Goal: Information Seeking & Learning: Learn about a topic

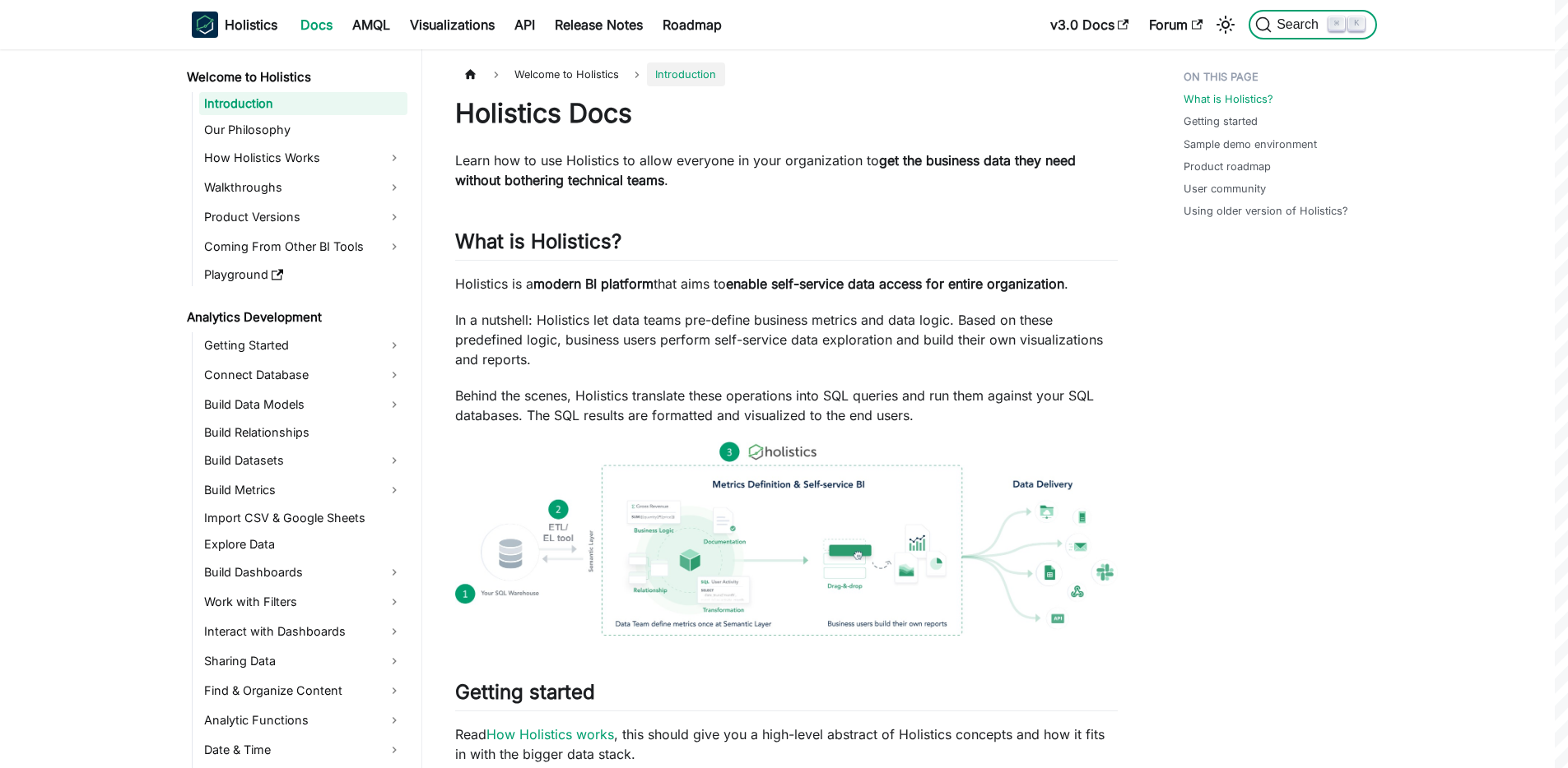
click at [1295, 22] on span "Search" at bounding box center [1299, 24] width 57 height 15
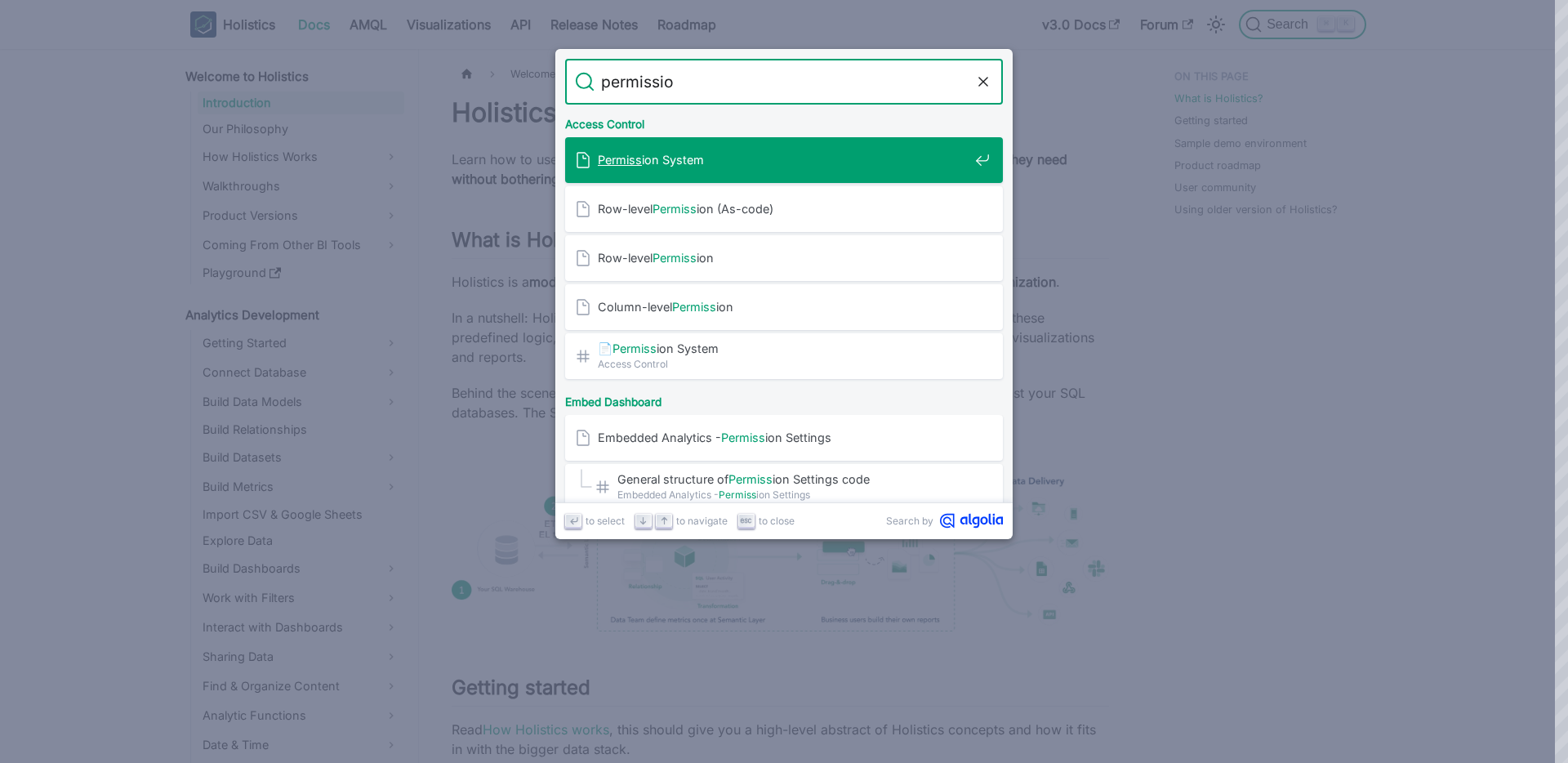
type input "permission"
click at [662, 163] on span "Permission System" at bounding box center [783, 159] width 370 height 16
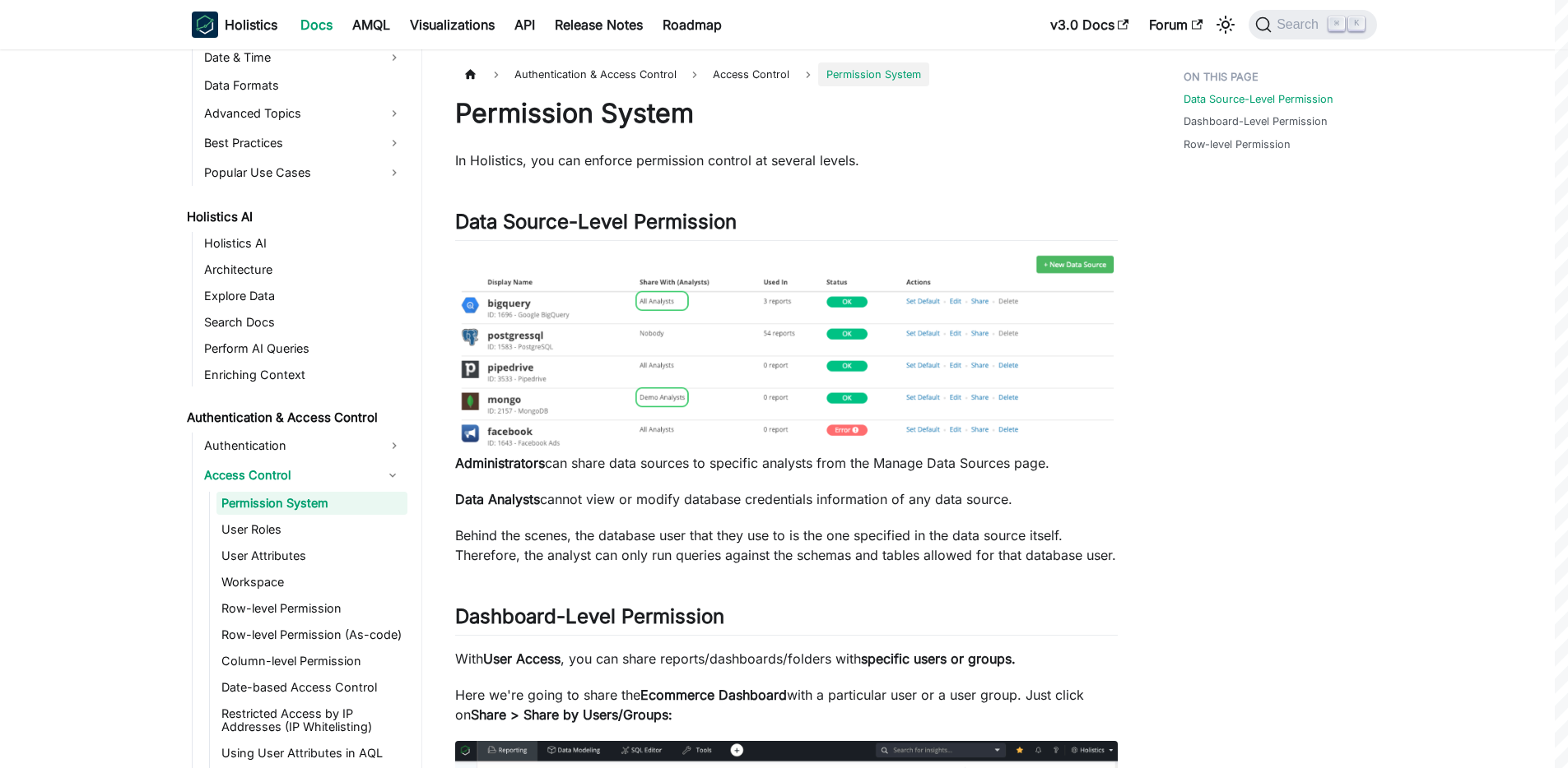
scroll to position [744, 0]
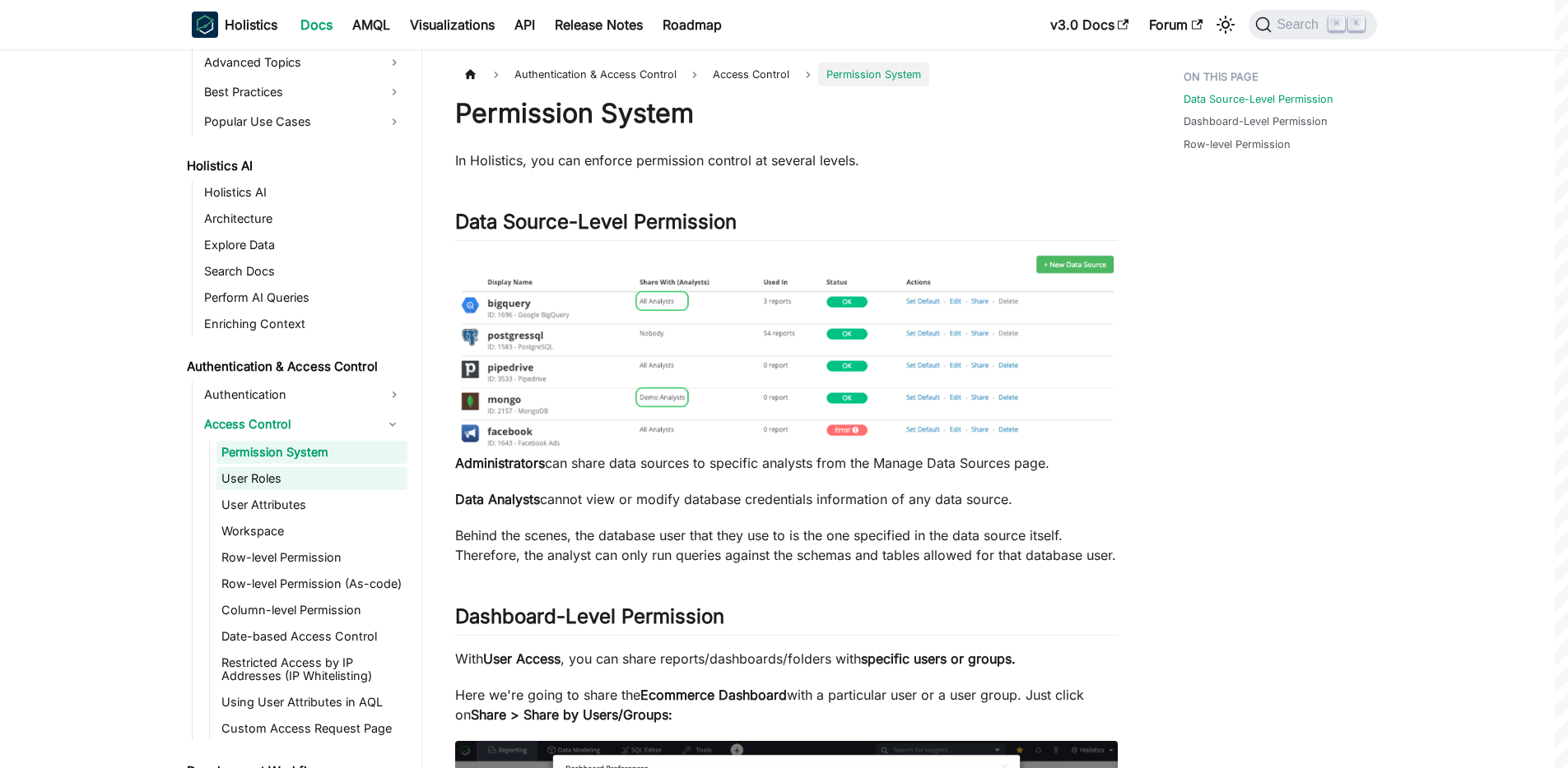
click at [274, 472] on link "User Roles" at bounding box center [312, 479] width 191 height 23
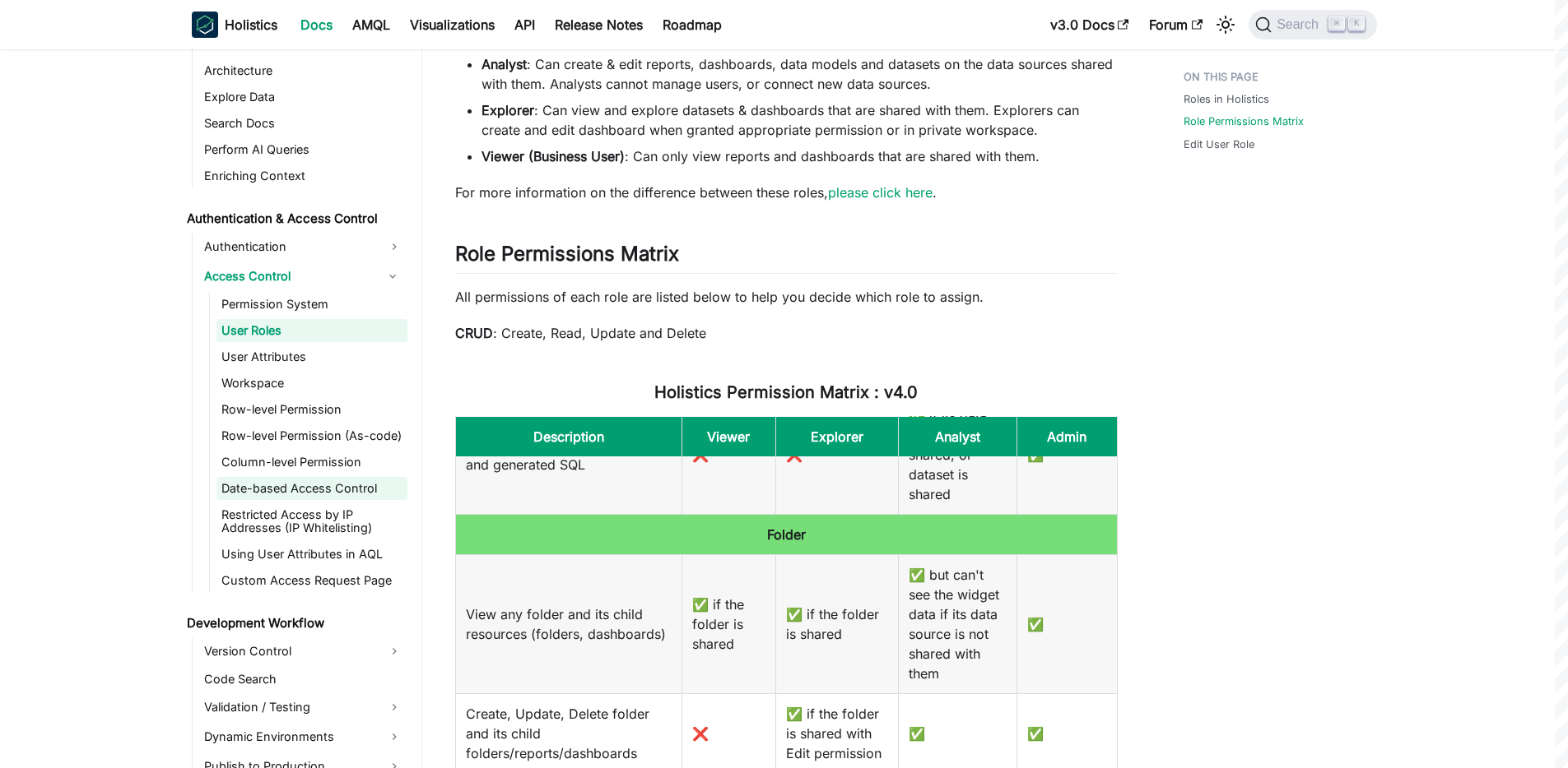
scroll to position [973, 0]
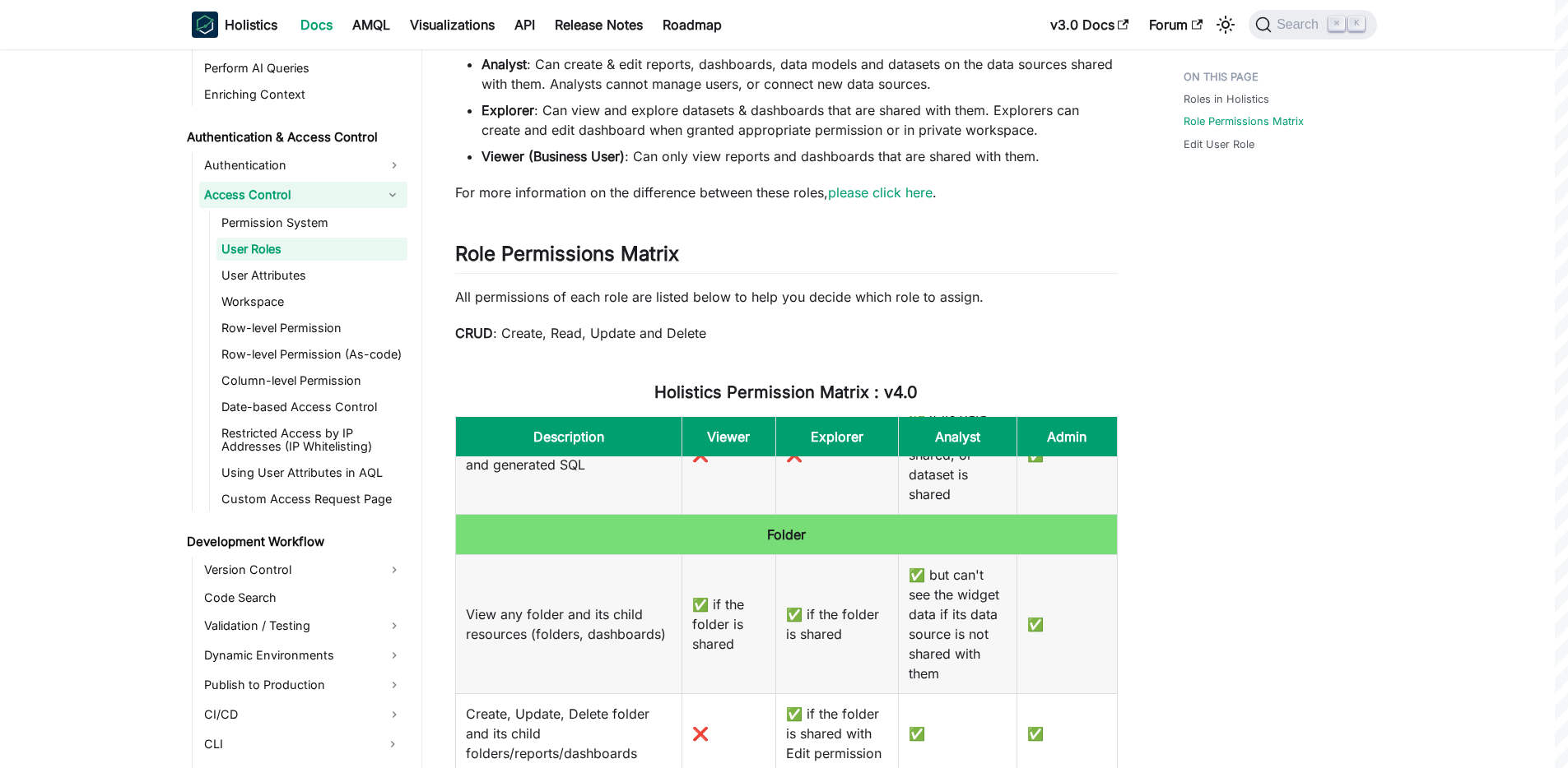
click at [257, 193] on link "Access Control" at bounding box center [288, 194] width 178 height 26
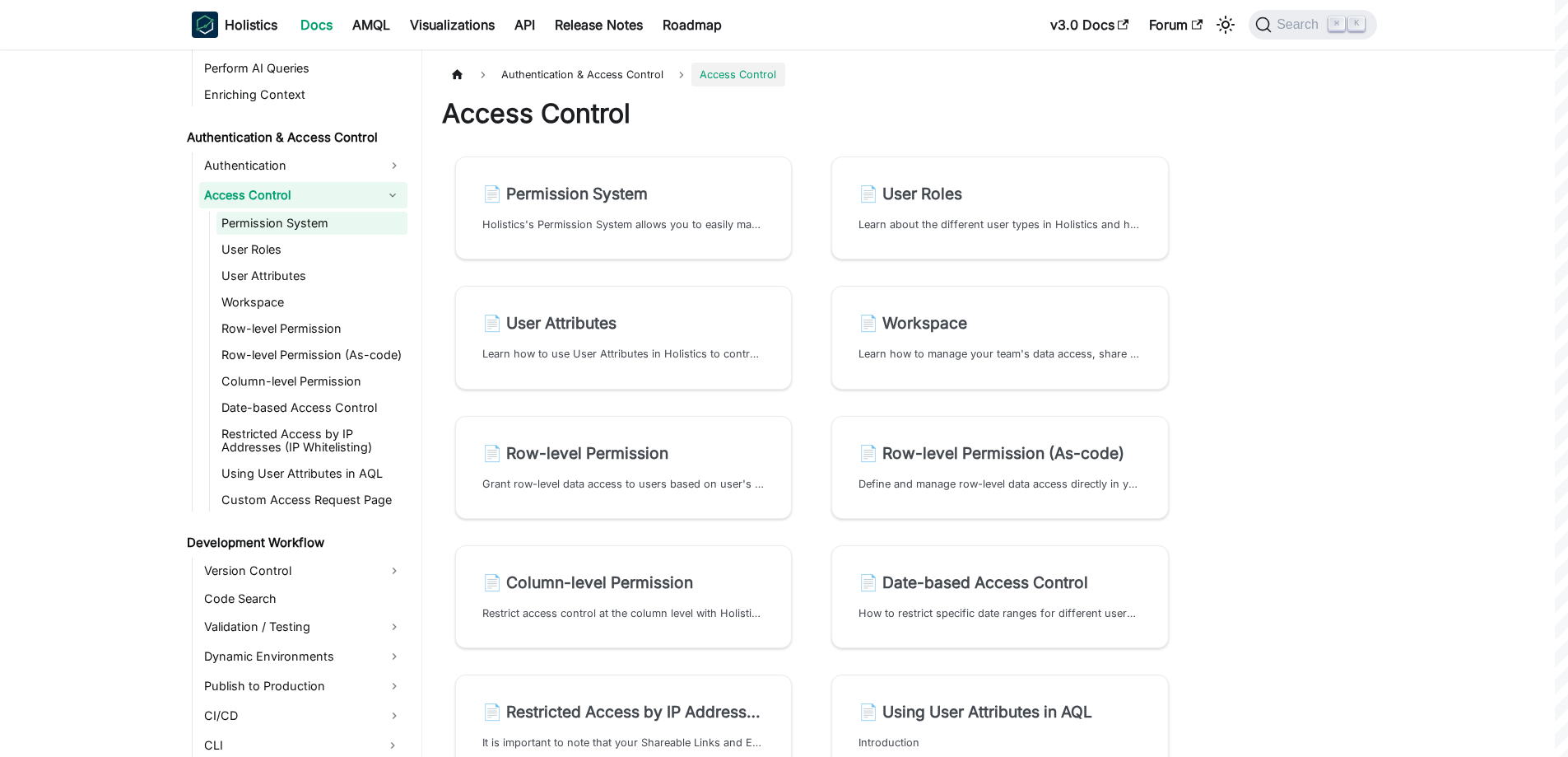
click at [254, 227] on link "Permission System" at bounding box center [312, 222] width 191 height 23
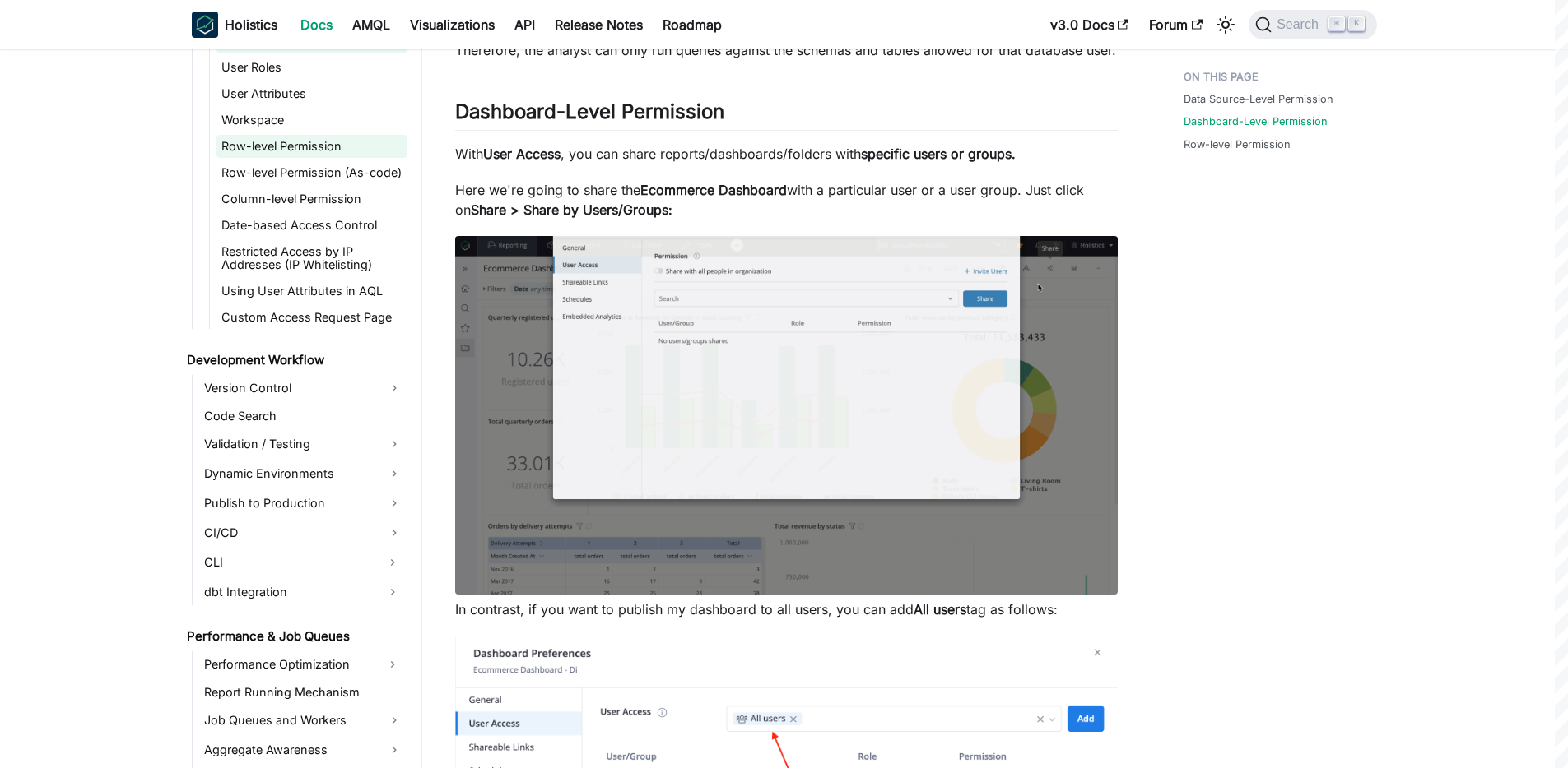
scroll to position [1246, 0]
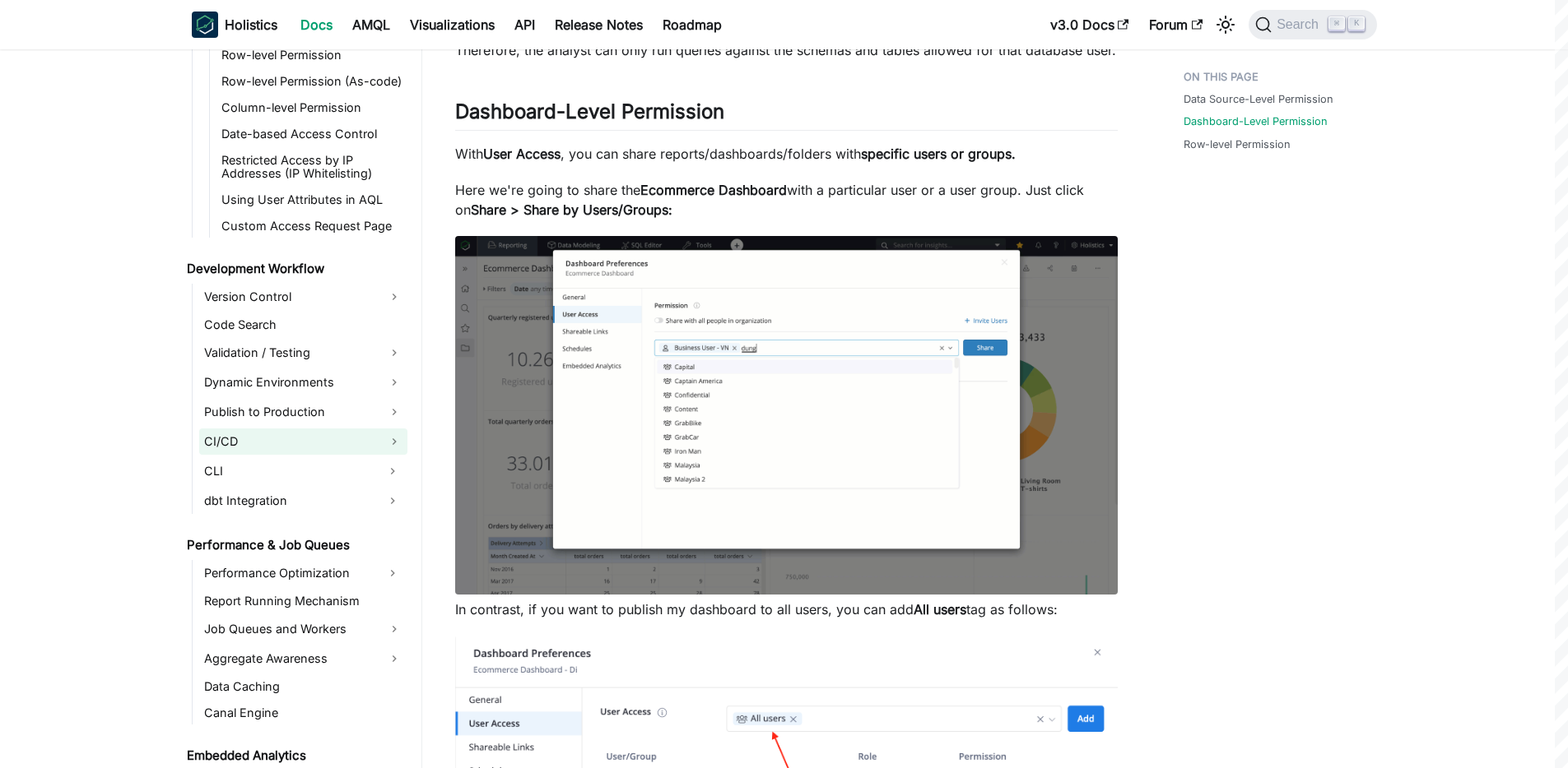
click at [231, 439] on link "CI/CD" at bounding box center [303, 441] width 209 height 26
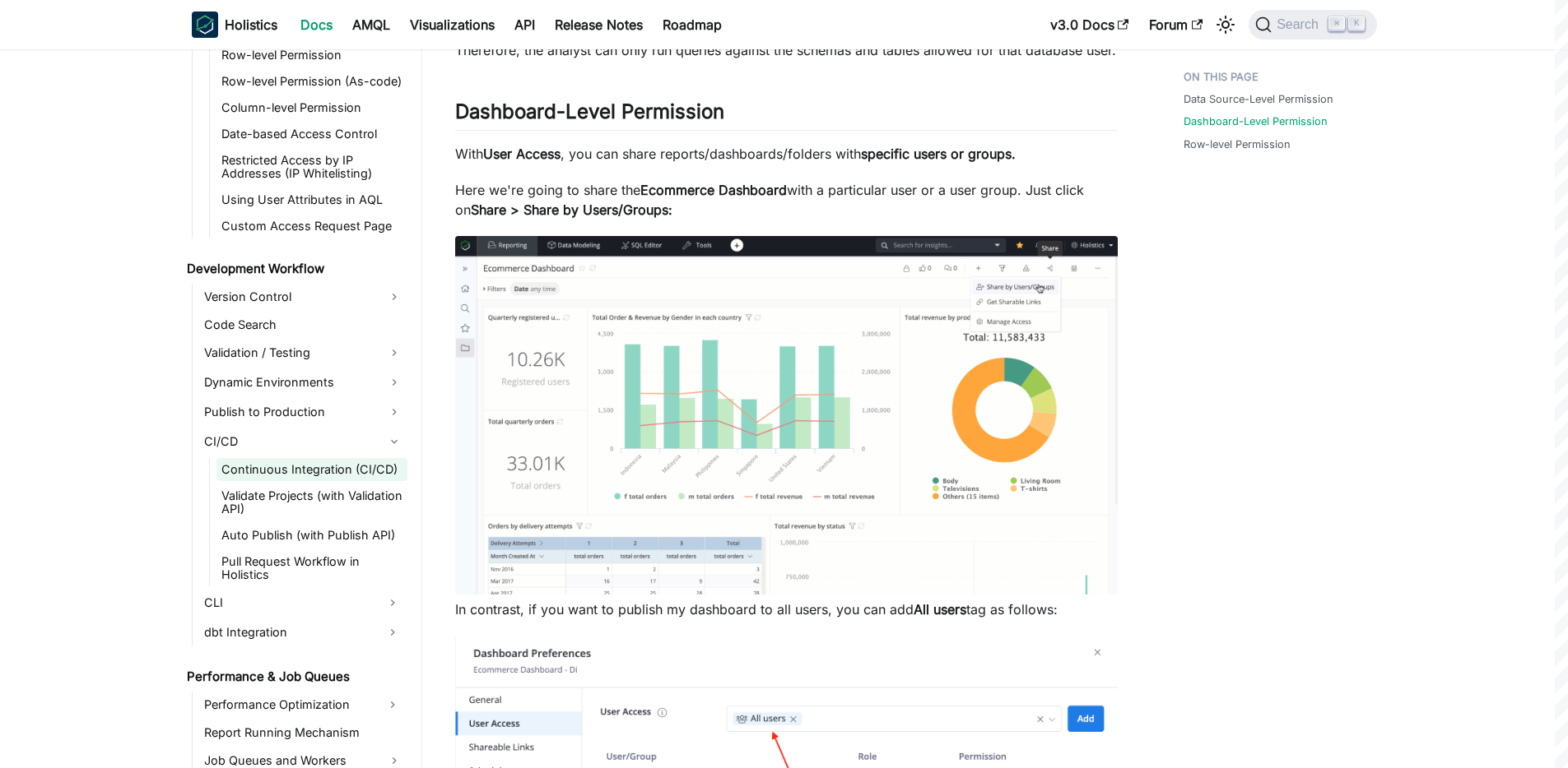
click at [328, 466] on link "Continuous Integration (CI/CD)" at bounding box center [312, 469] width 191 height 23
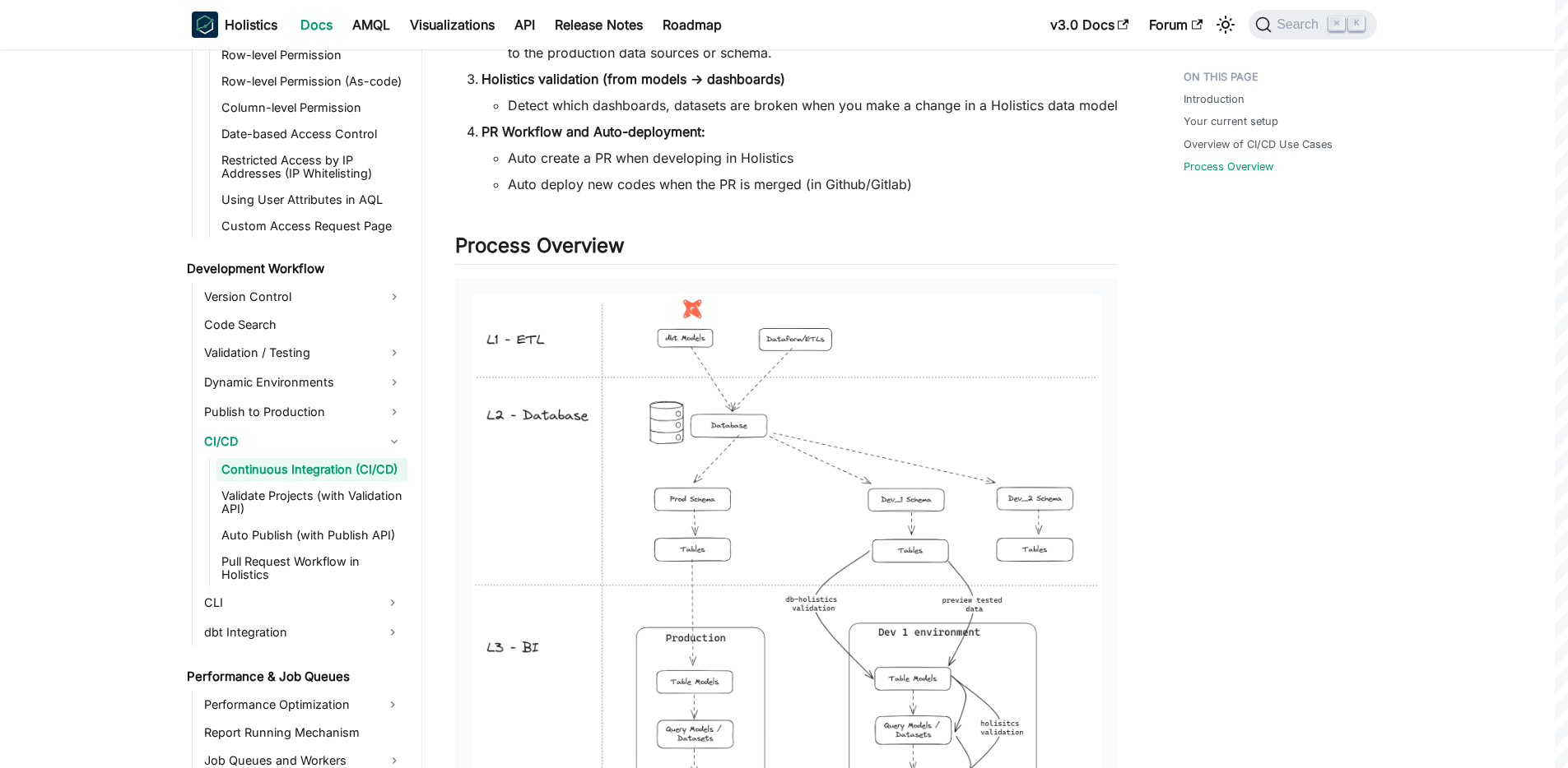
scroll to position [1823, 0]
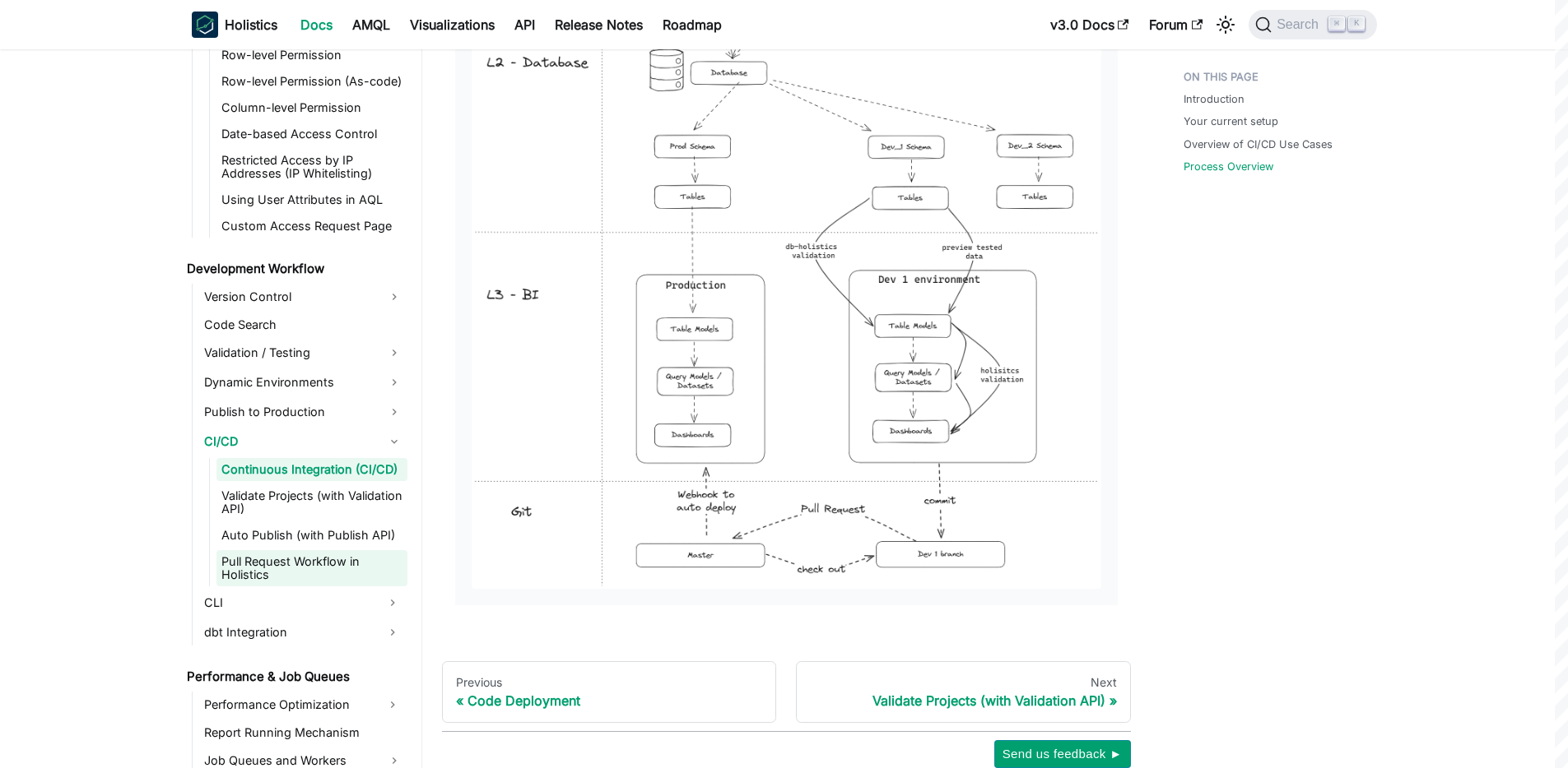
click at [263, 558] on link "Pull Request Workflow in Holistics" at bounding box center [312, 568] width 191 height 36
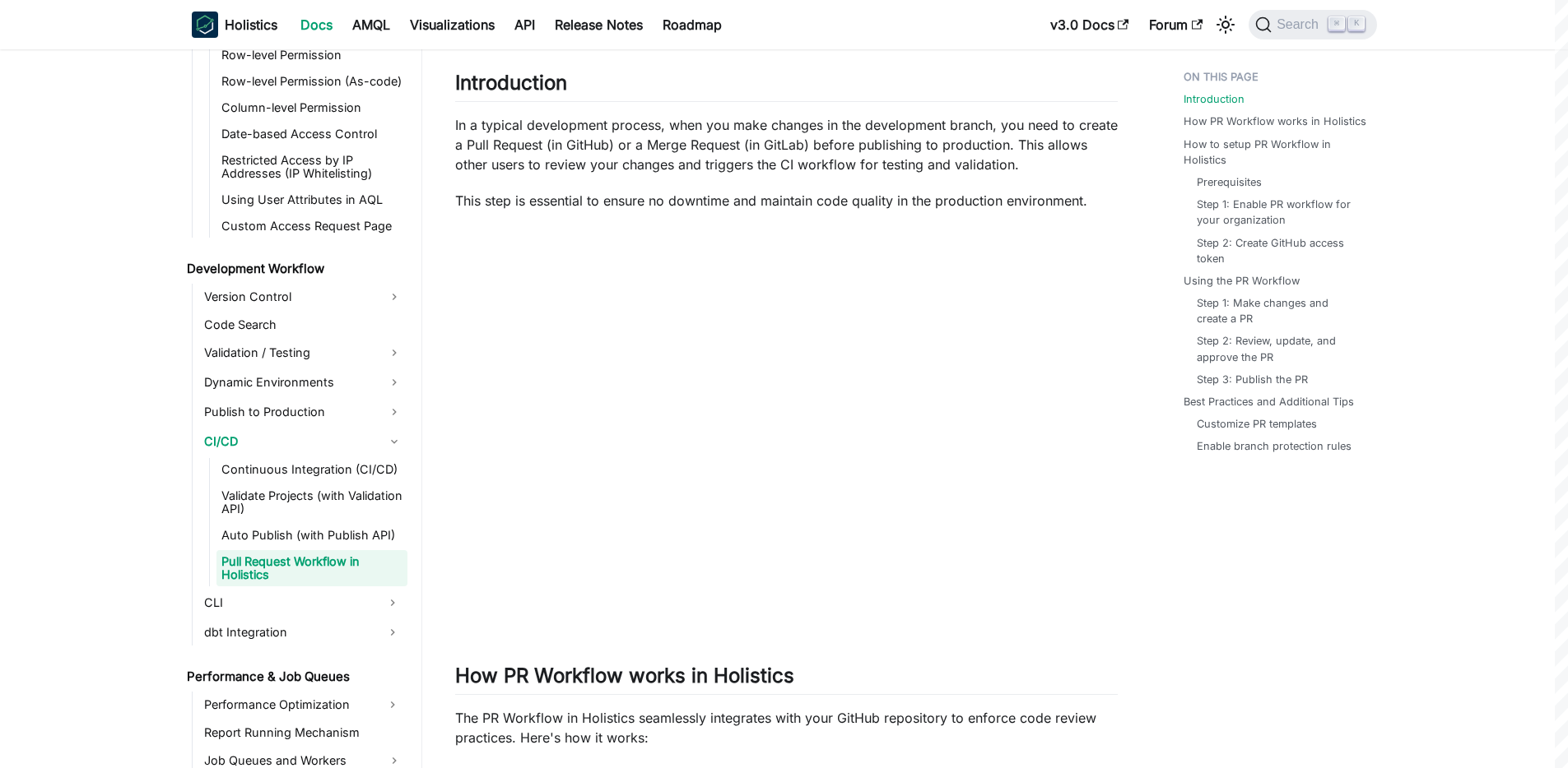
scroll to position [202, 0]
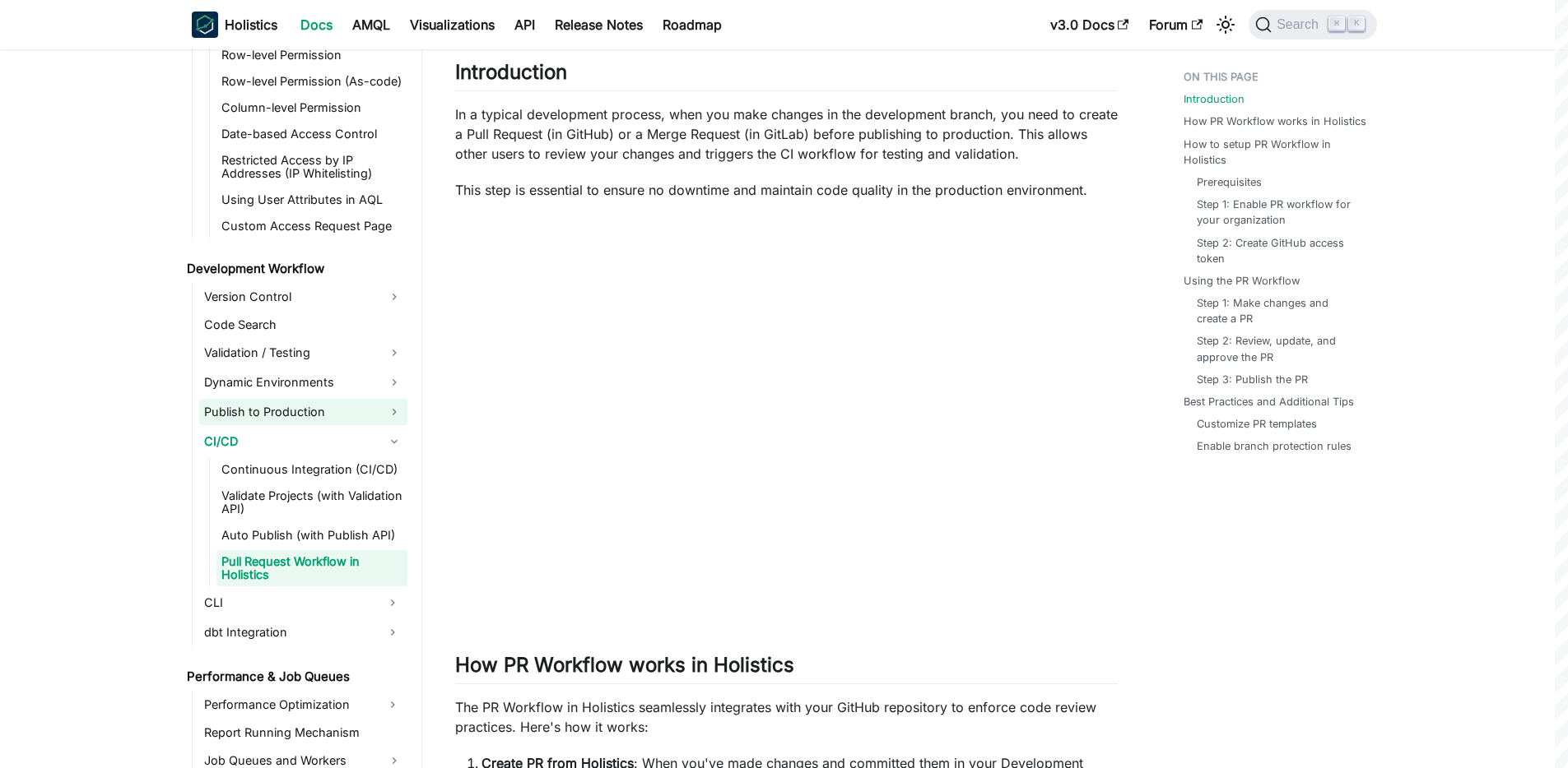
click at [256, 412] on link "Publish to Production" at bounding box center [303, 412] width 209 height 26
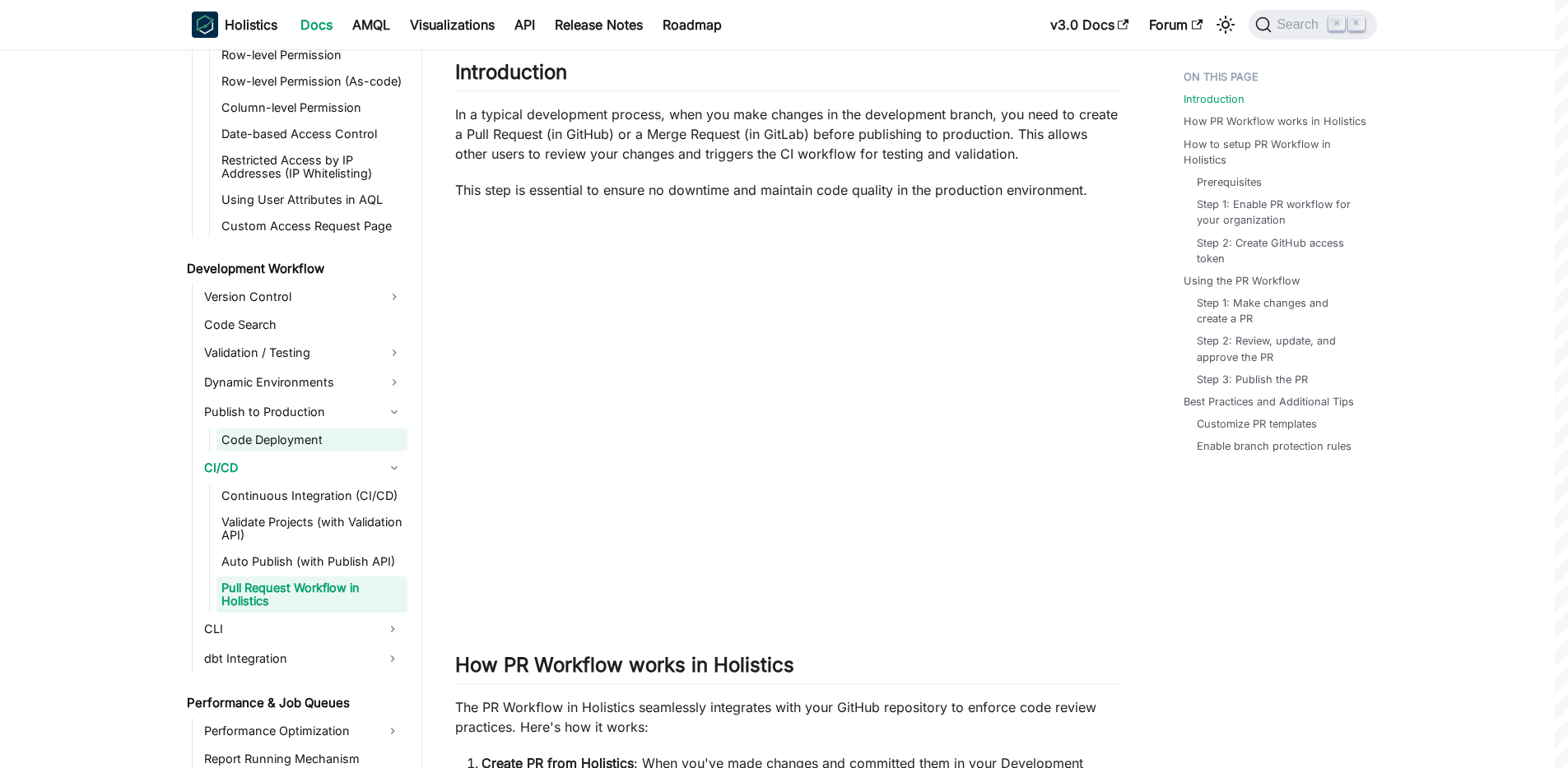
click at [268, 440] on link "Code Deployment" at bounding box center [312, 440] width 191 height 23
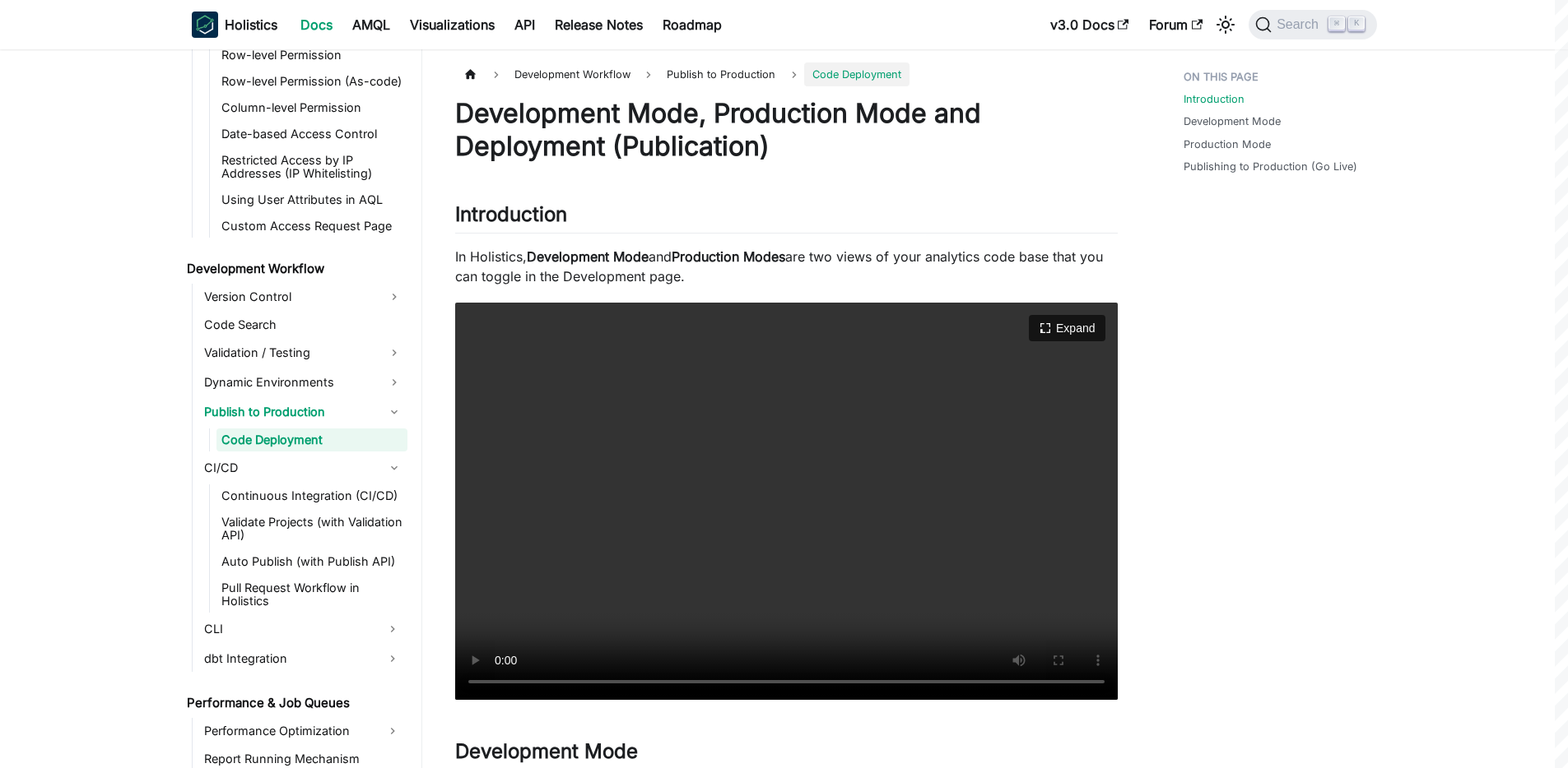
click at [689, 551] on video "Your browser does not support embedding video, but you can download it ." at bounding box center [786, 501] width 663 height 398
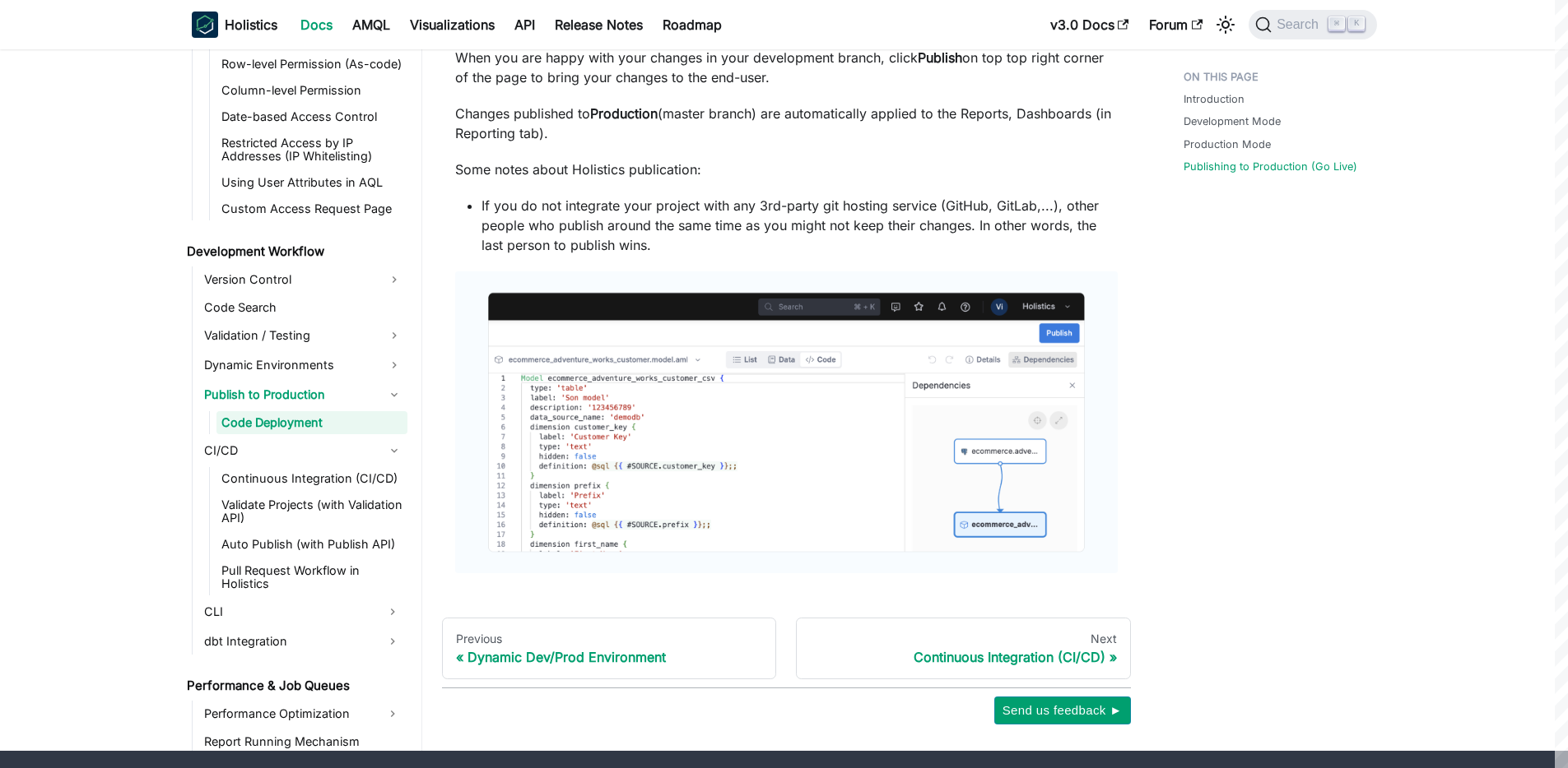
scroll to position [1175, 0]
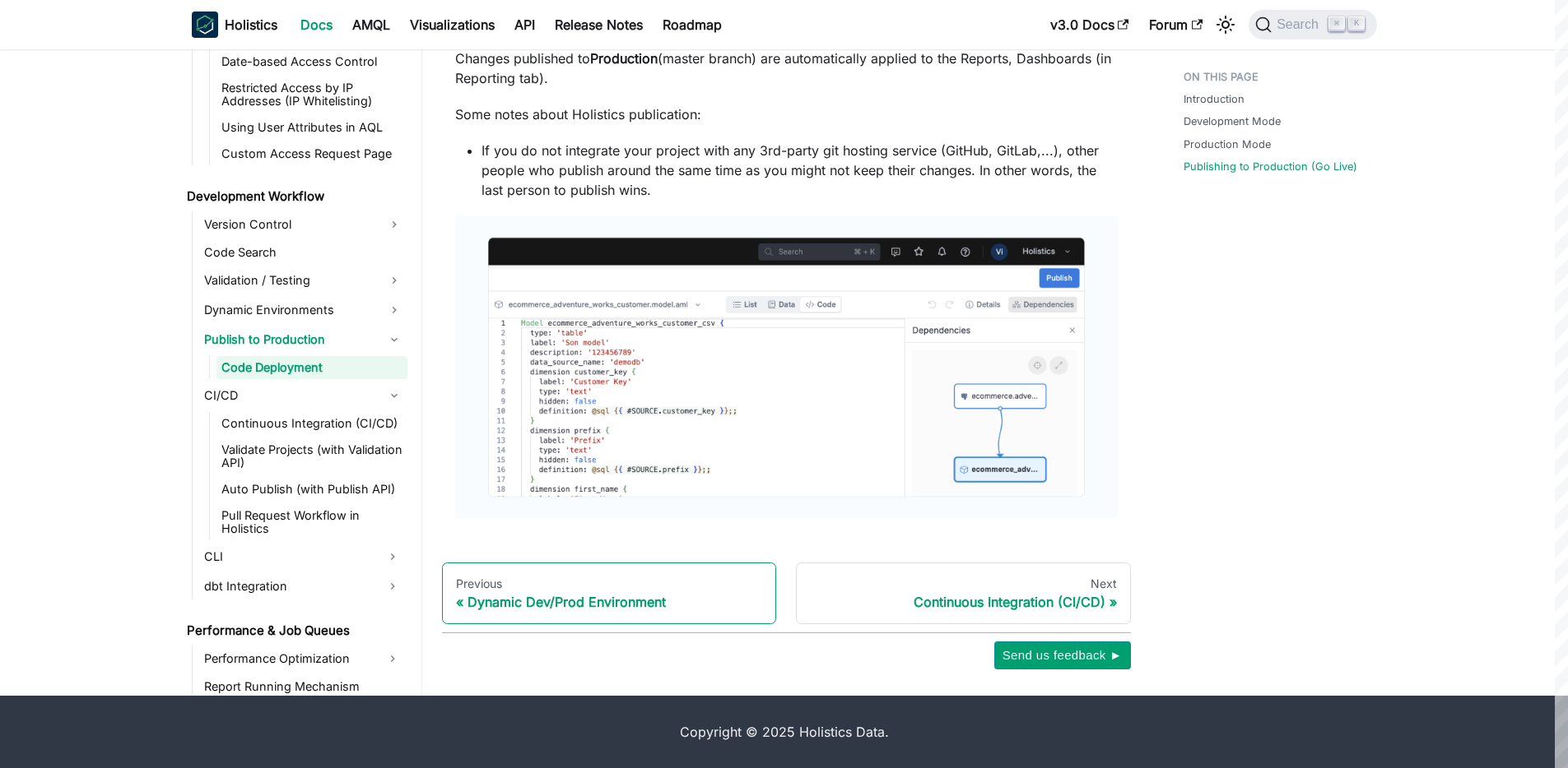
click at [548, 602] on div "Dynamic Dev/Prod Environment" at bounding box center [610, 602] width 307 height 16
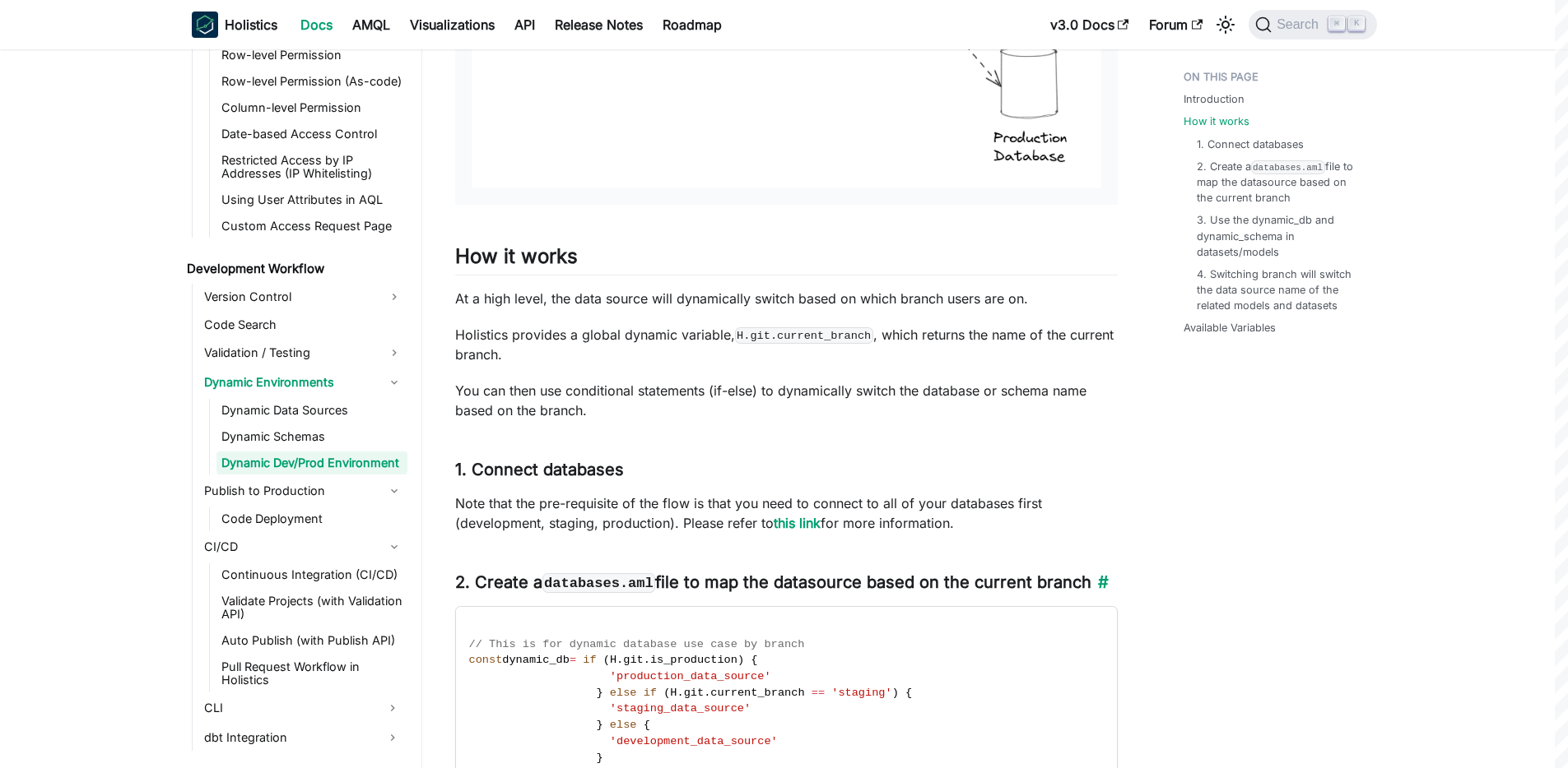
scroll to position [1055, 0]
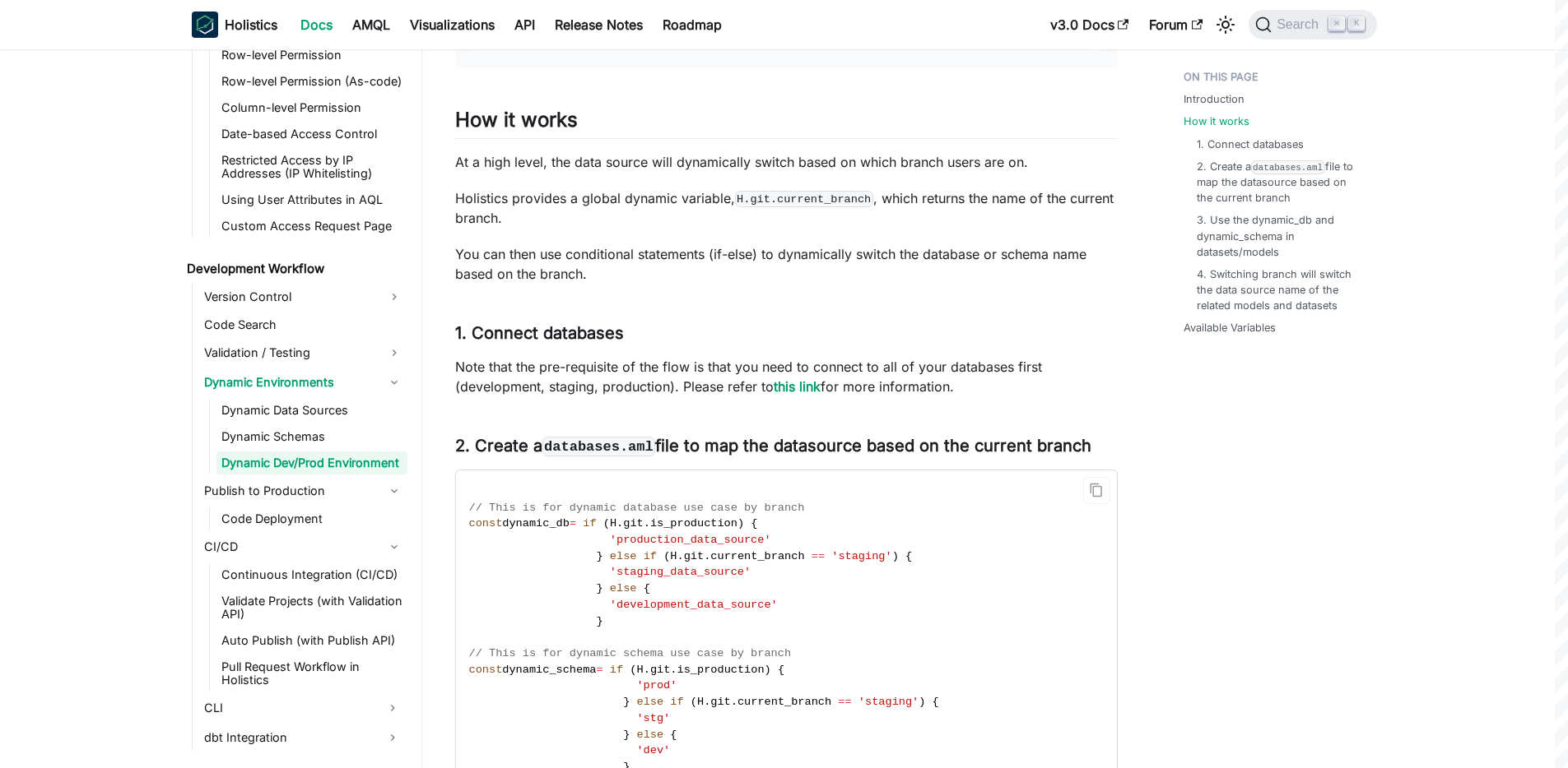
click at [523, 525] on span "dynamic_db" at bounding box center [535, 523] width 68 height 13
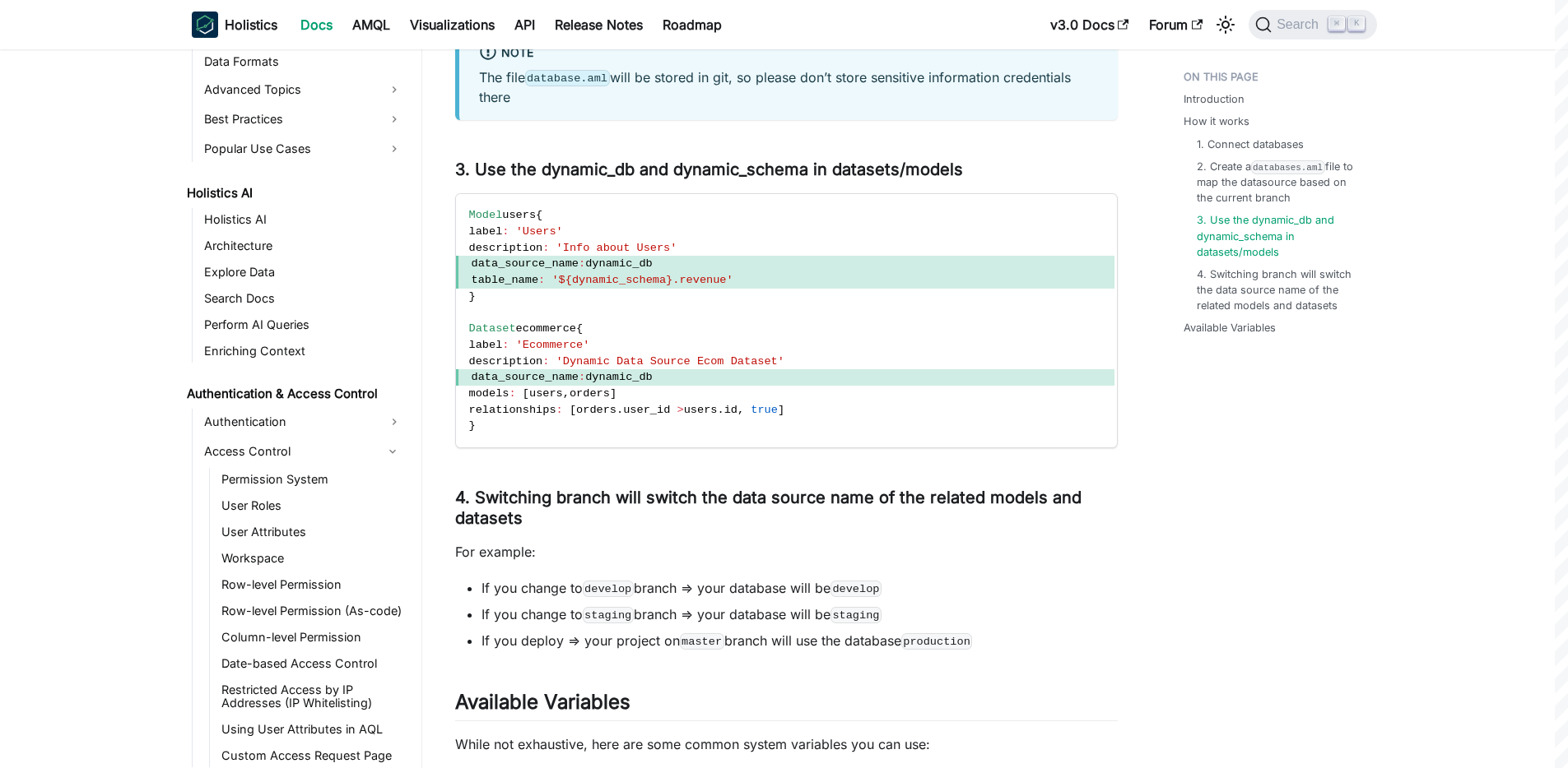
scroll to position [0, 0]
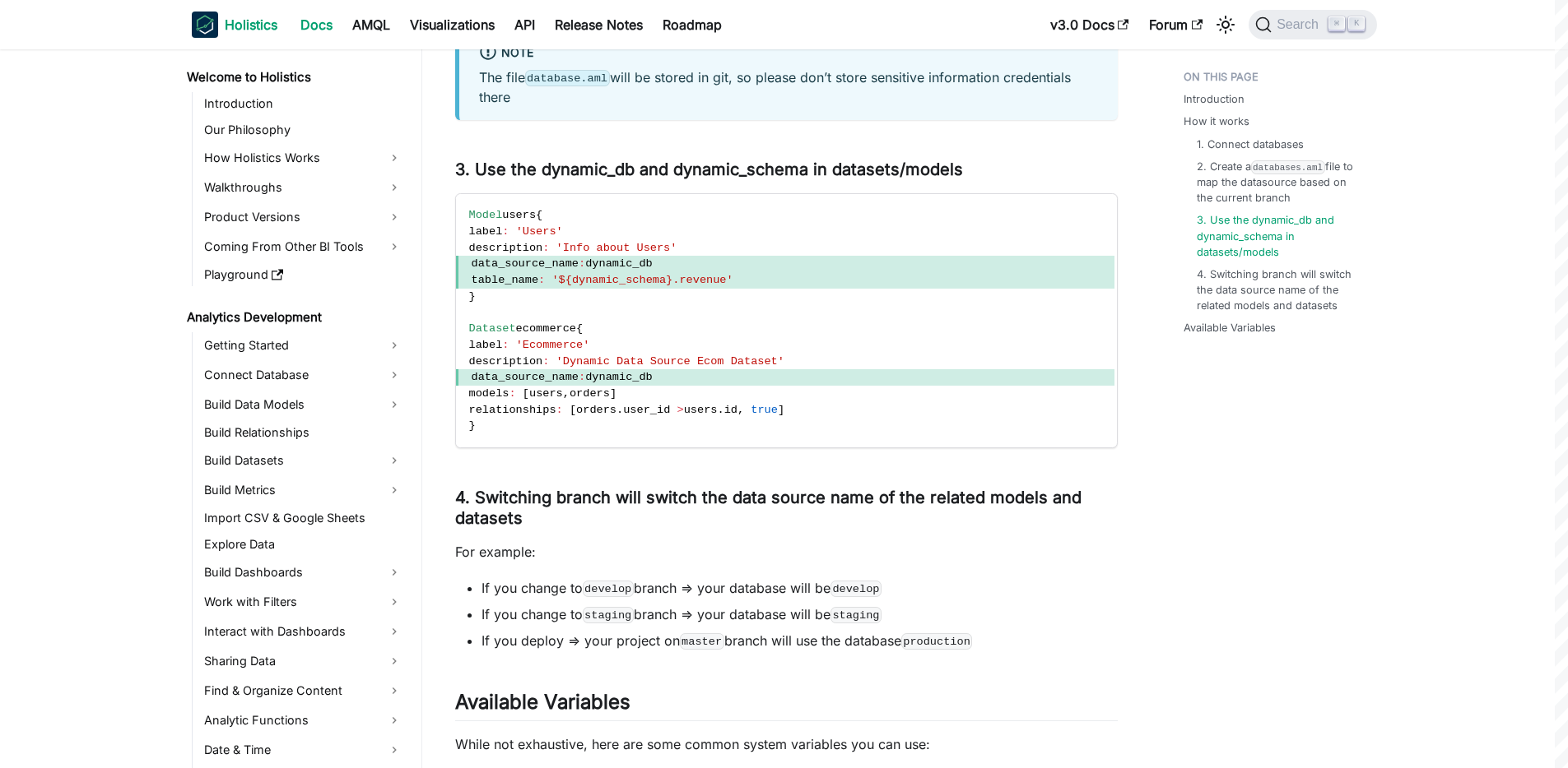
click at [218, 31] on link "Holistics" at bounding box center [234, 24] width 85 height 26
click at [1289, 19] on span "Search" at bounding box center [1299, 24] width 57 height 15
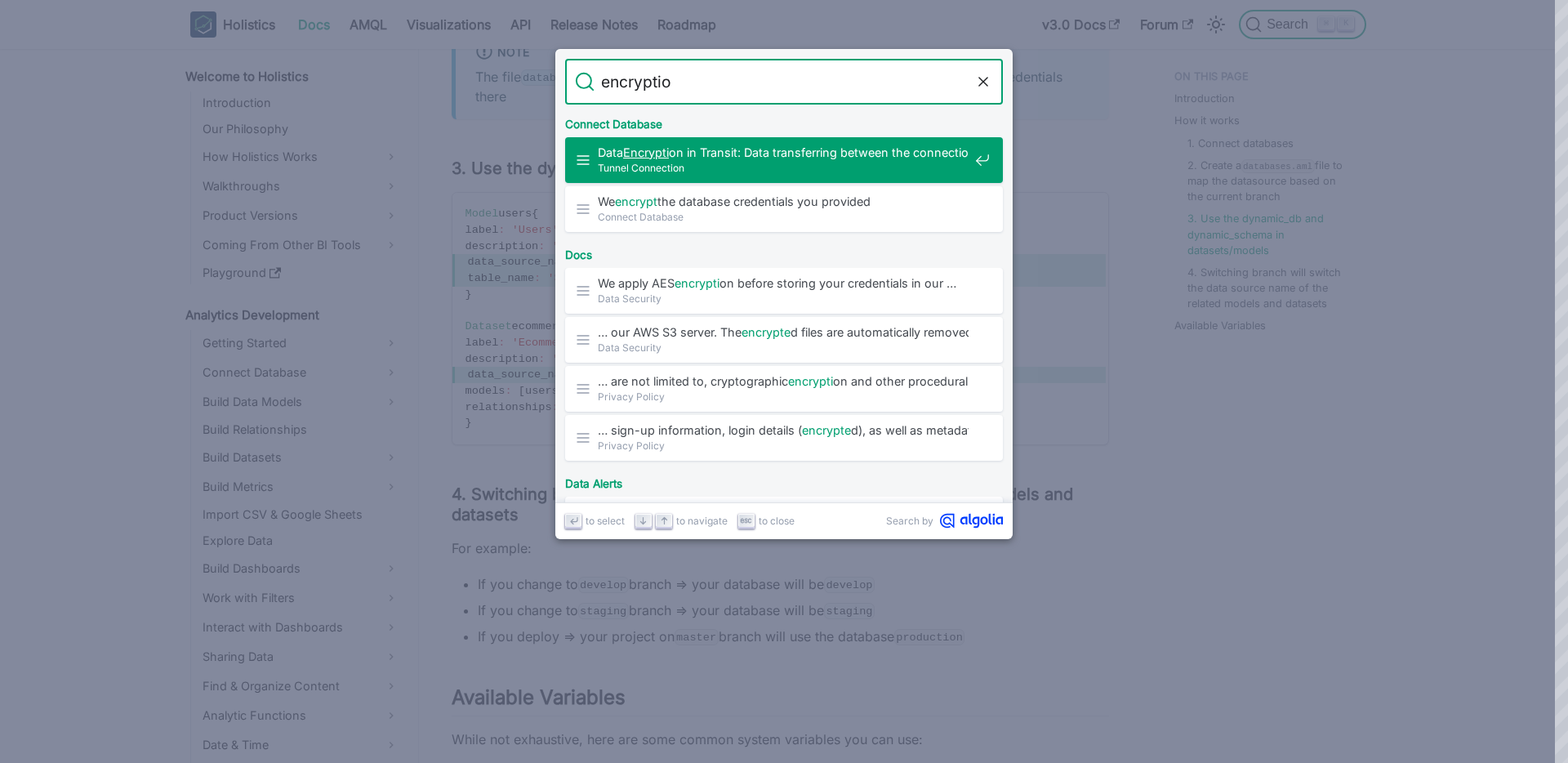
type input "encryption"
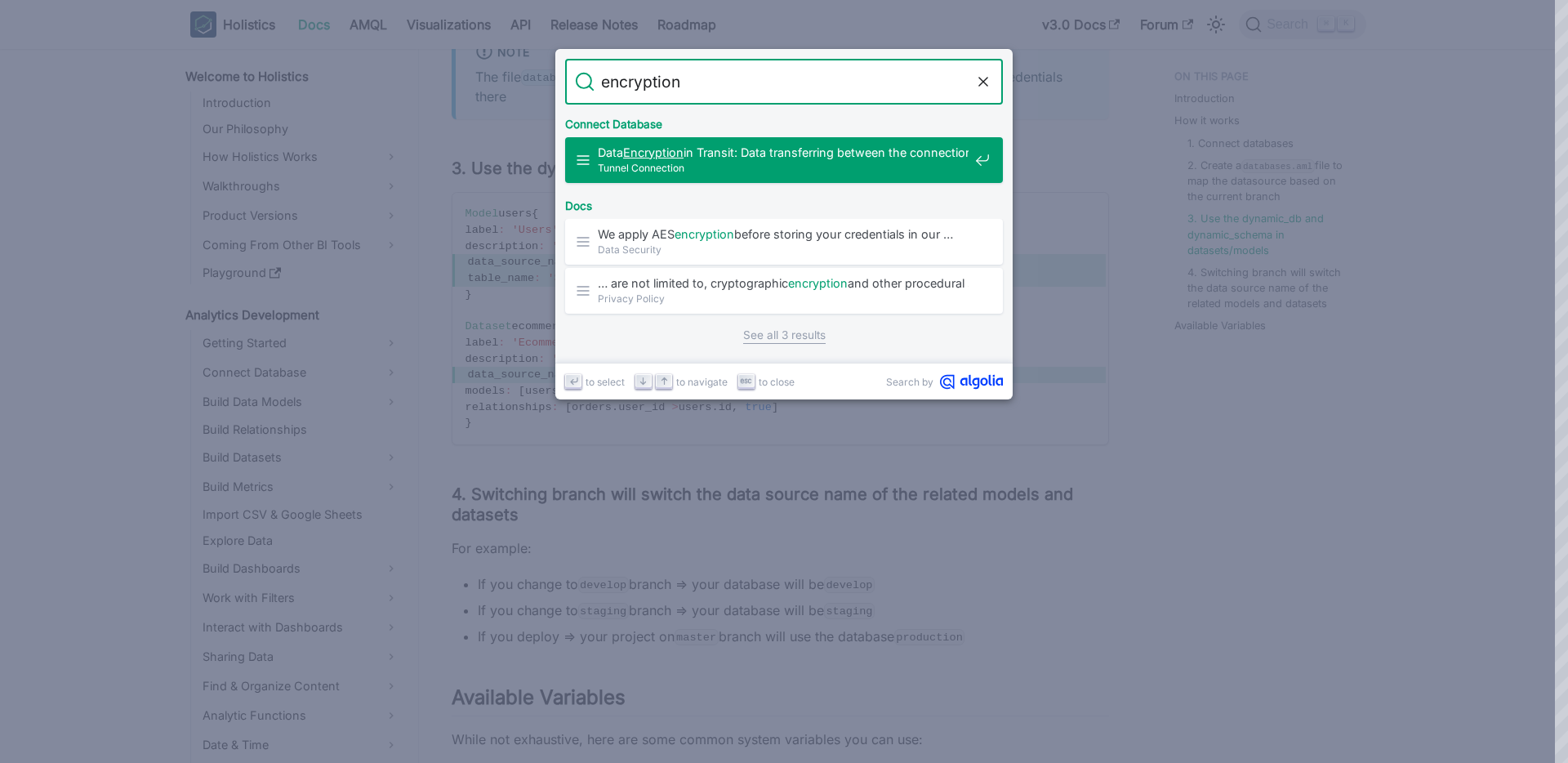
click at [770, 148] on span "Data Encryption in Transit: Data transferring between the connection is …" at bounding box center [783, 152] width 370 height 16
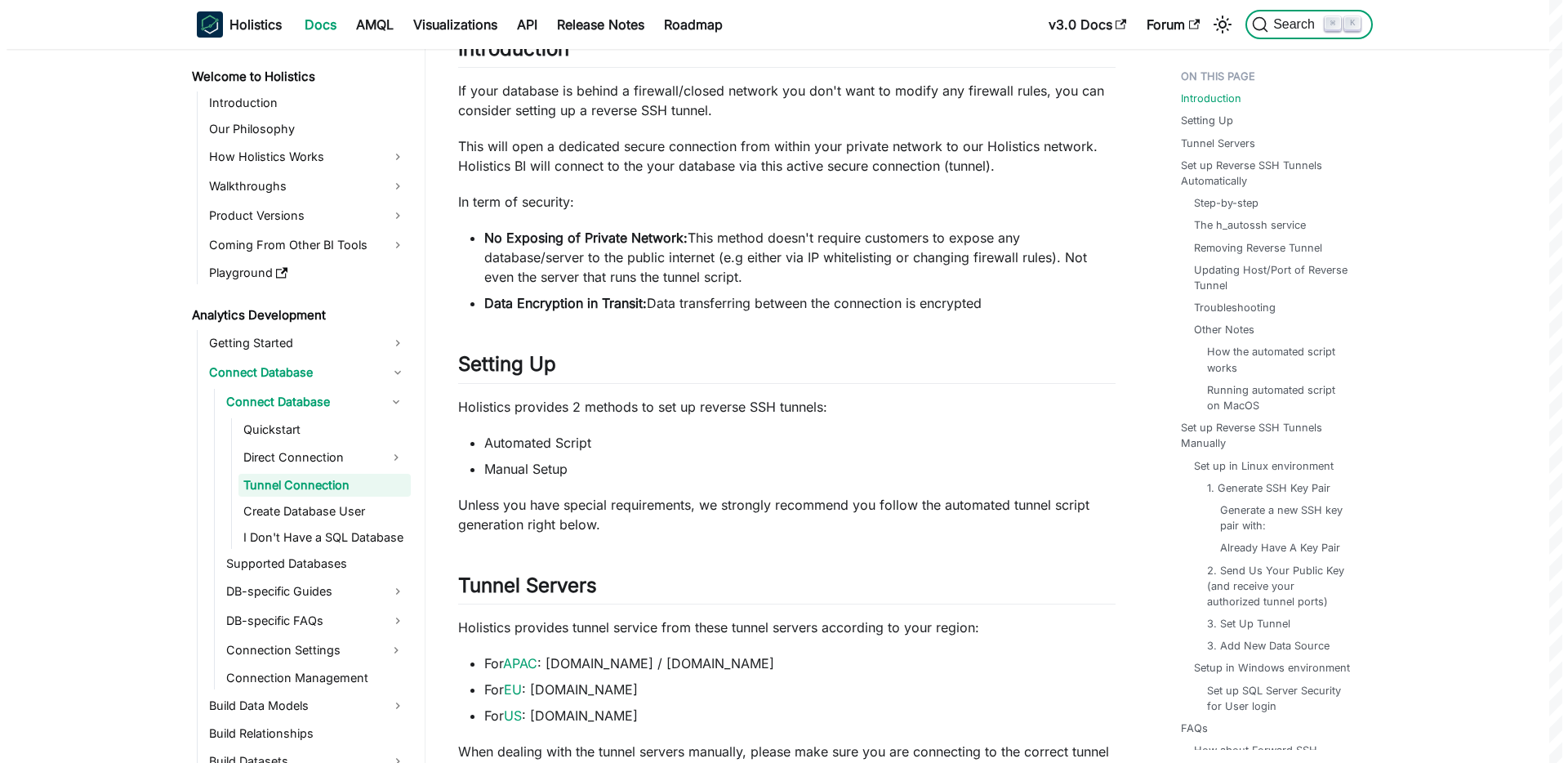
scroll to position [143, 0]
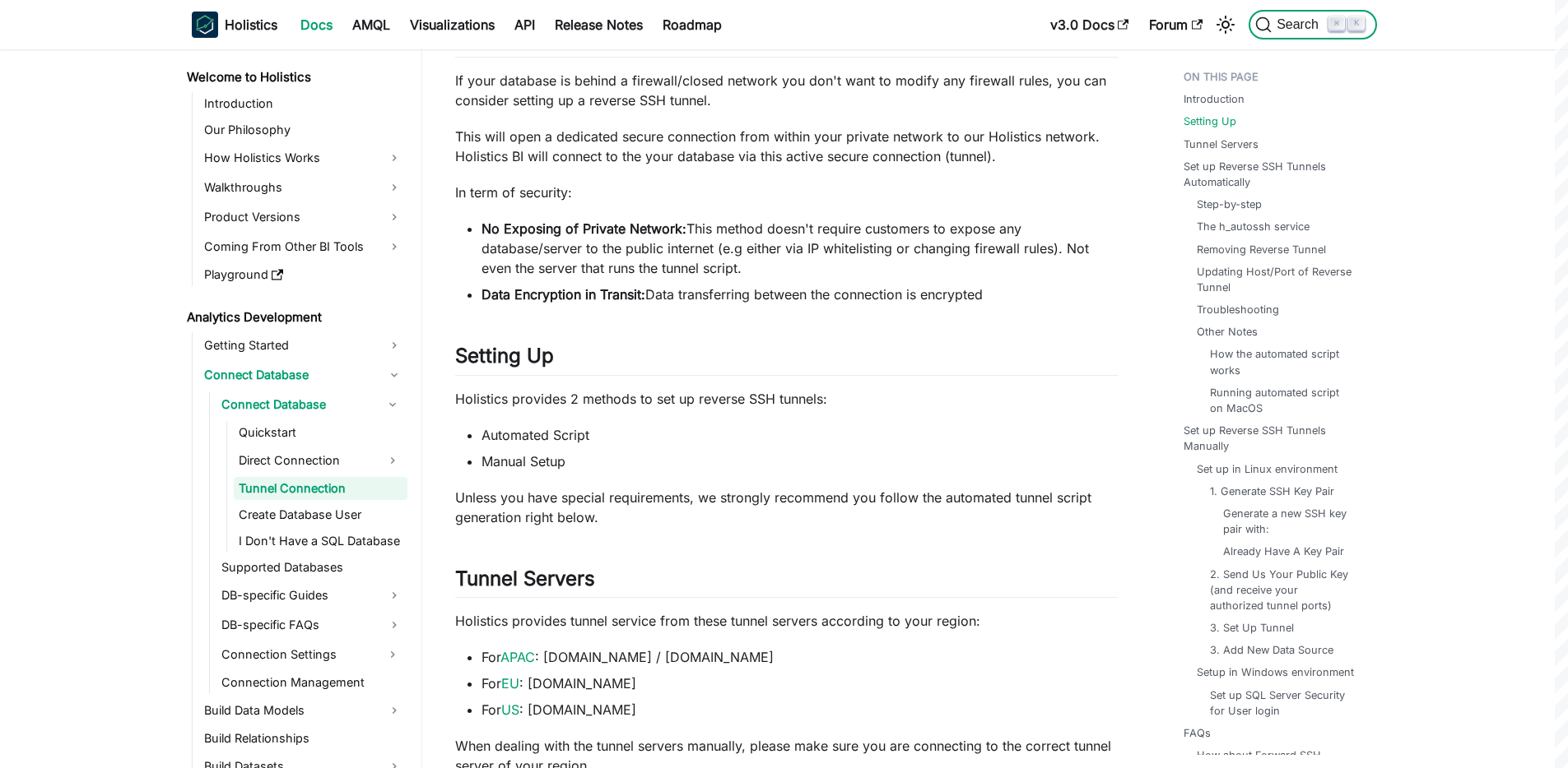
click at [1292, 28] on span "Search" at bounding box center [1299, 24] width 57 height 15
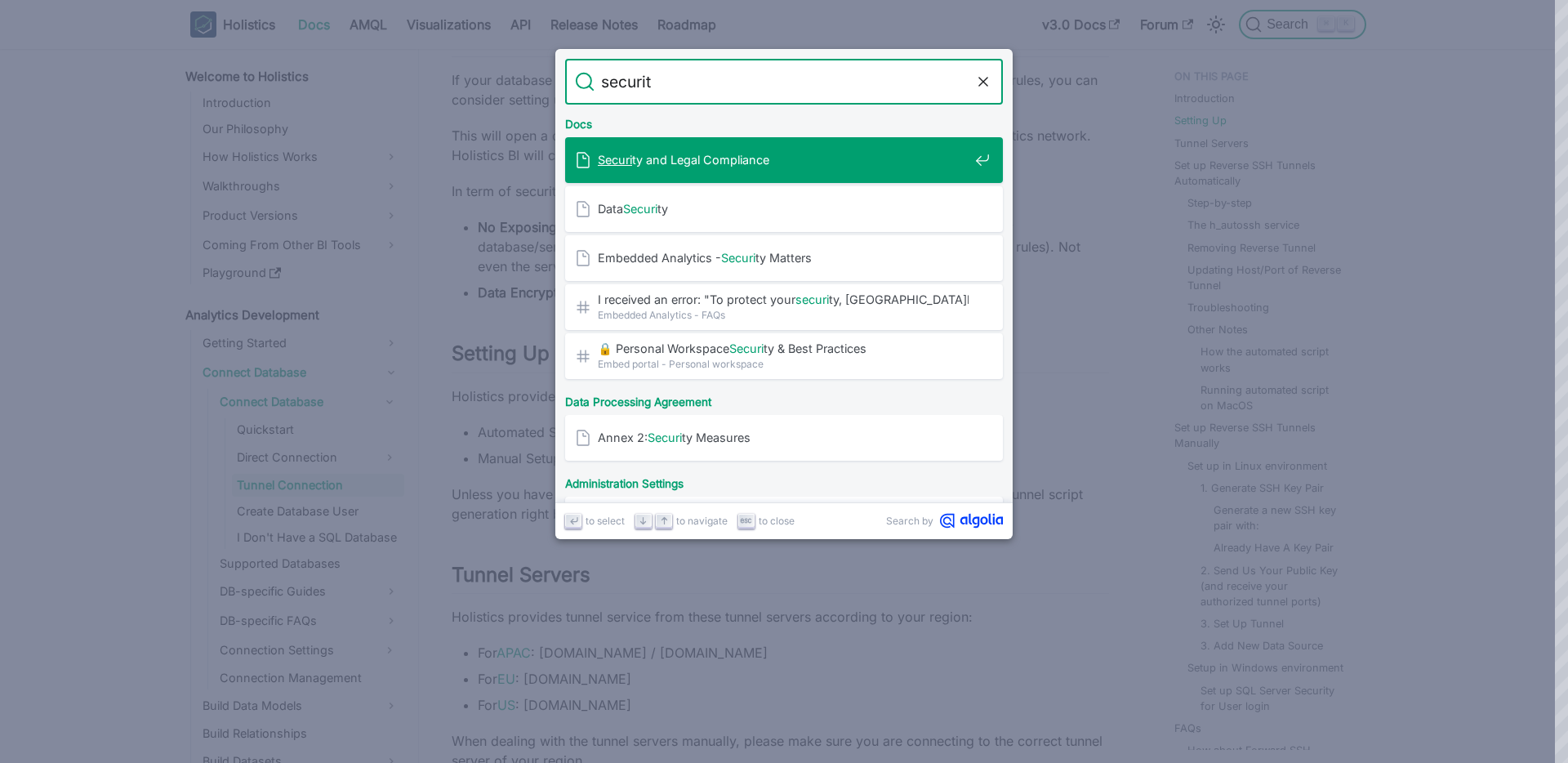
type input "security"
click at [744, 155] on span "Security and Legal Compliance" at bounding box center [783, 159] width 370 height 16
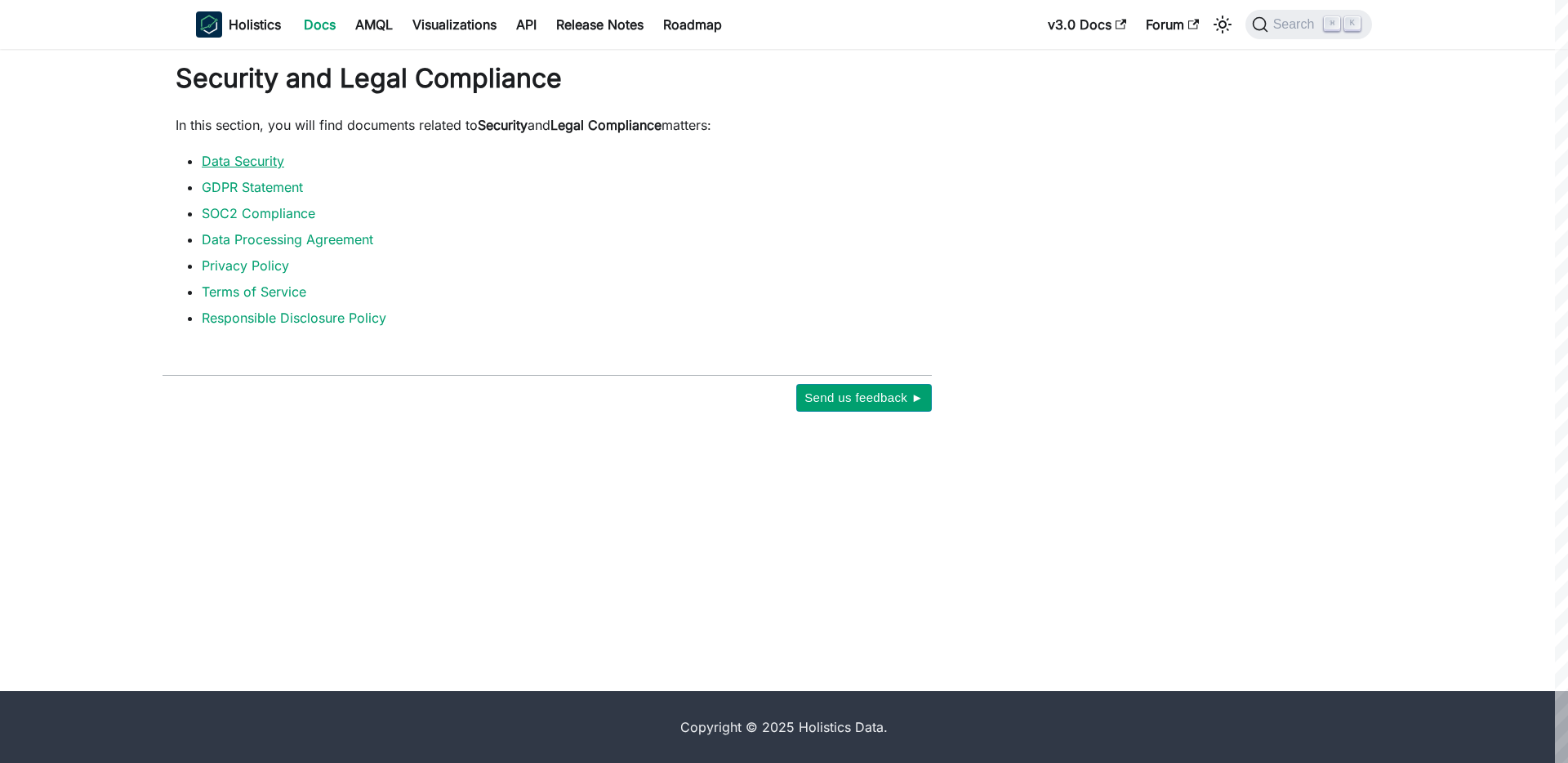
click at [255, 157] on link "Data Security" at bounding box center [243, 160] width 82 height 16
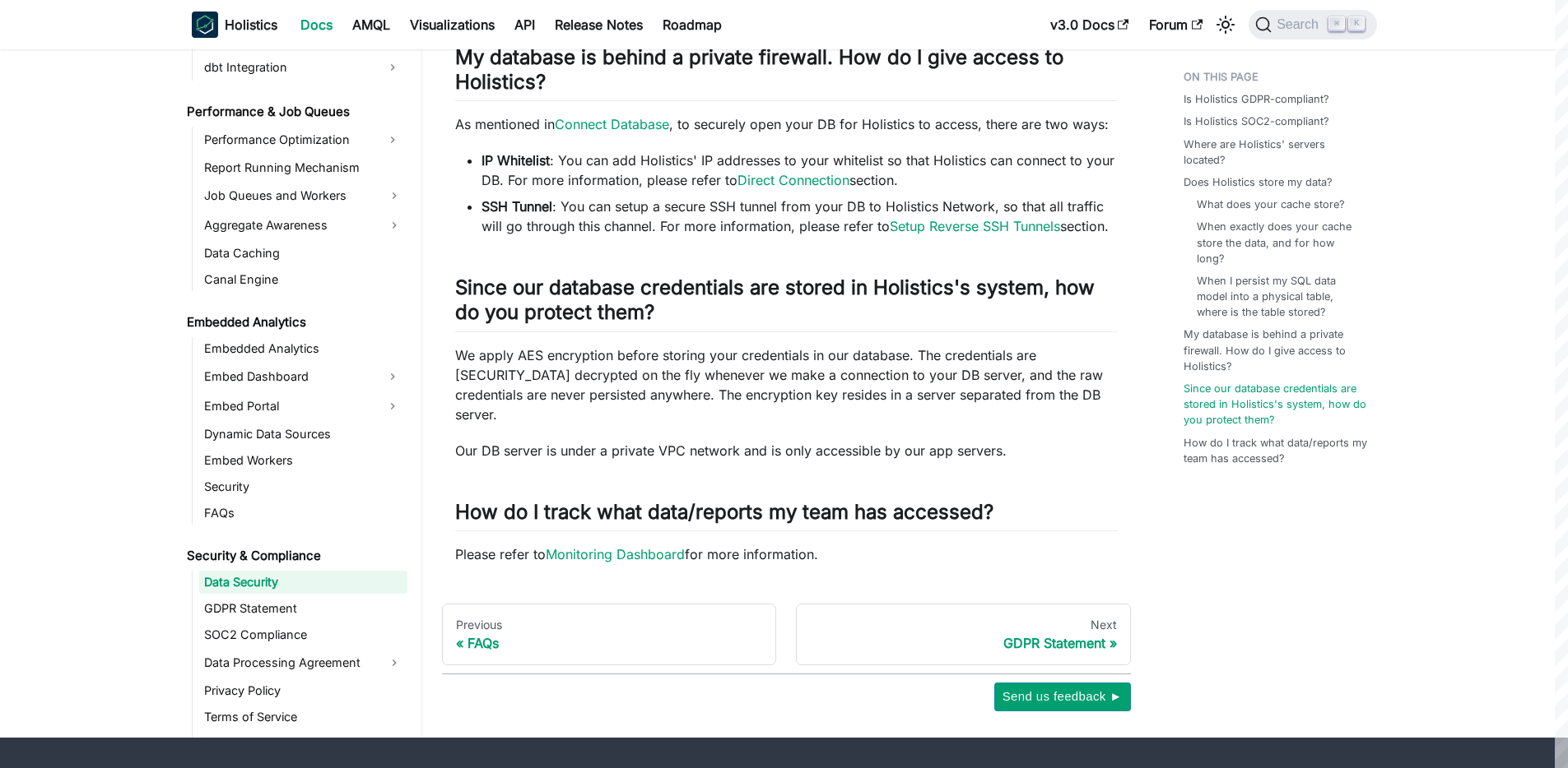
scroll to position [2009, 0]
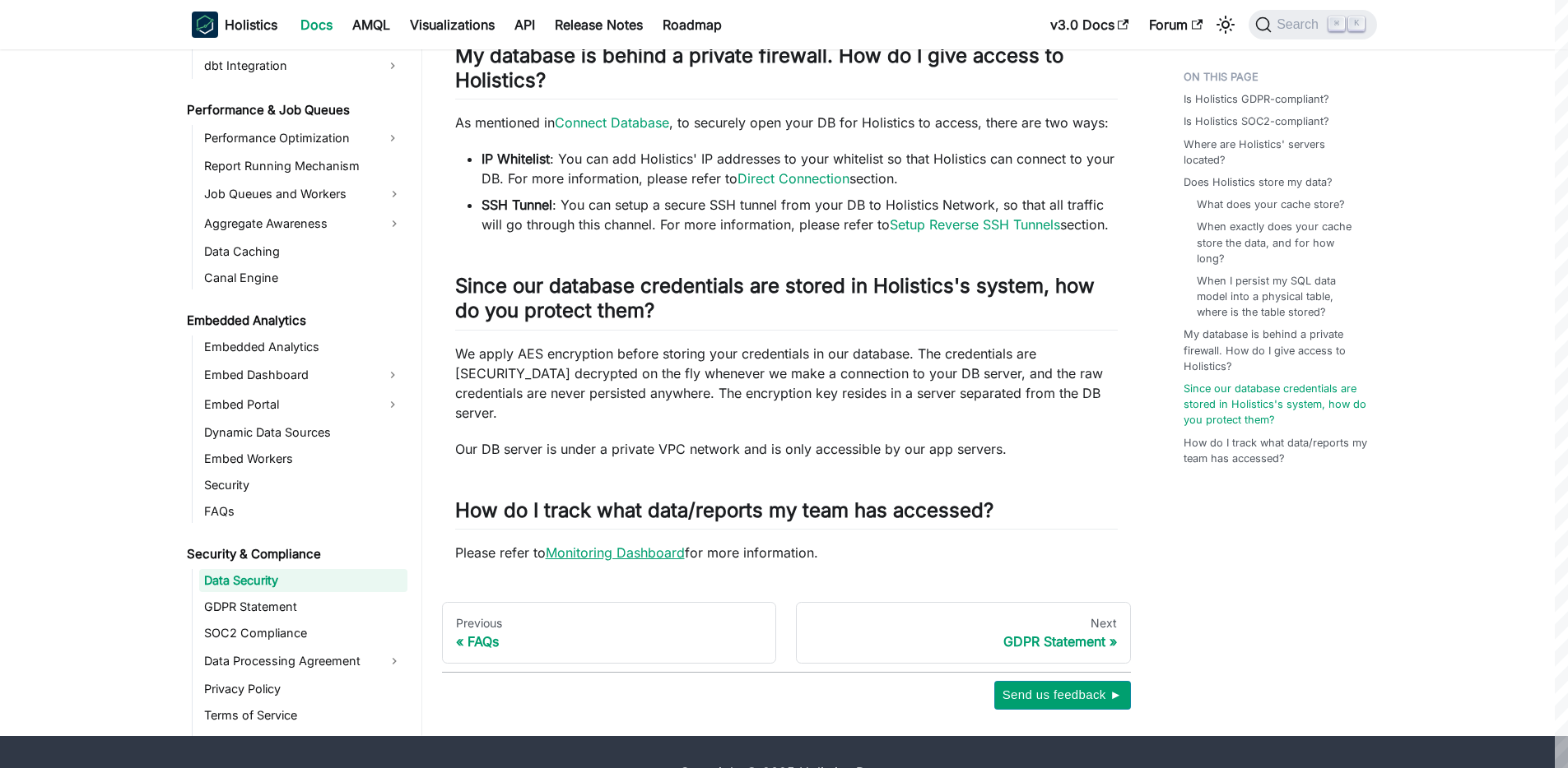
click at [620, 544] on link "Monitoring Dashboard" at bounding box center [615, 552] width 139 height 16
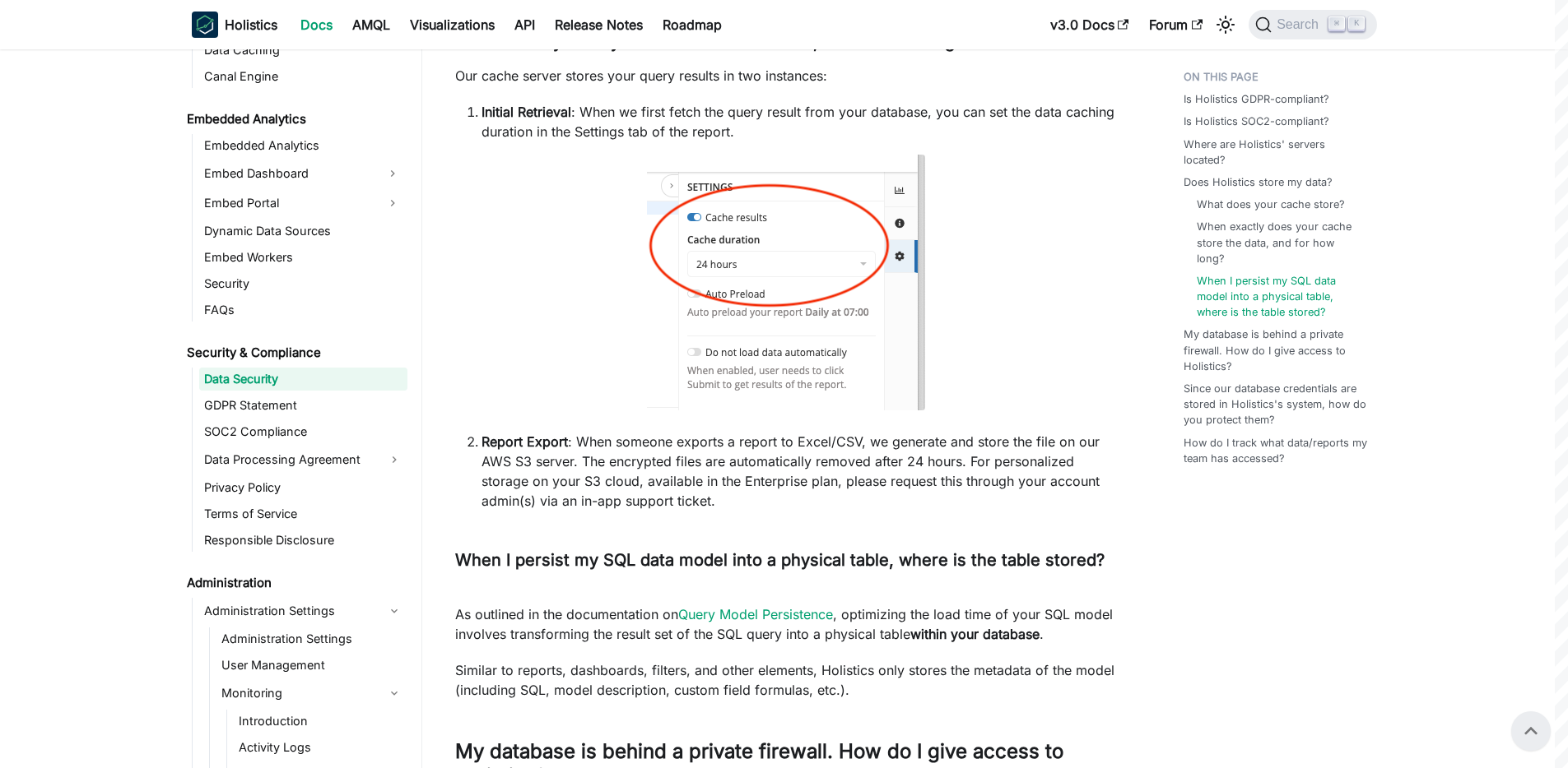
scroll to position [949, 0]
